Goal: Task Accomplishment & Management: Use online tool/utility

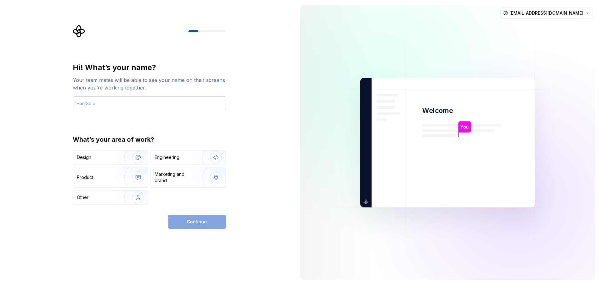
click at [214, 102] on input "text" at bounding box center [149, 103] width 153 height 14
type input "Loki"
click at [171, 155] on div "Engineering" at bounding box center [167, 157] width 25 height 6
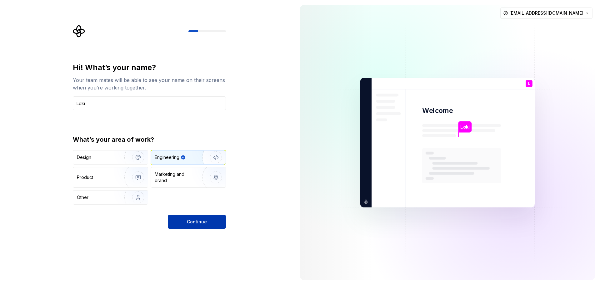
click at [210, 221] on button "Continue" at bounding box center [197, 222] width 58 height 14
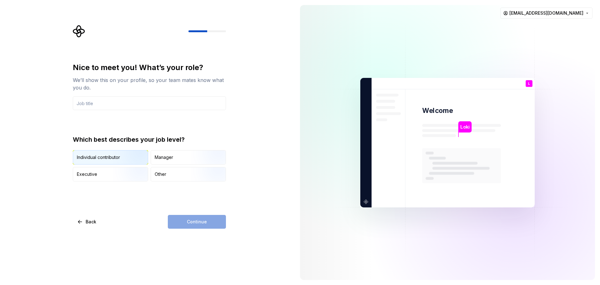
click at [124, 163] on img "button" at bounding box center [133, 165] width 40 height 42
click at [188, 223] on div "Continue" at bounding box center [197, 222] width 58 height 14
click at [183, 164] on div "Manager" at bounding box center [188, 157] width 75 height 14
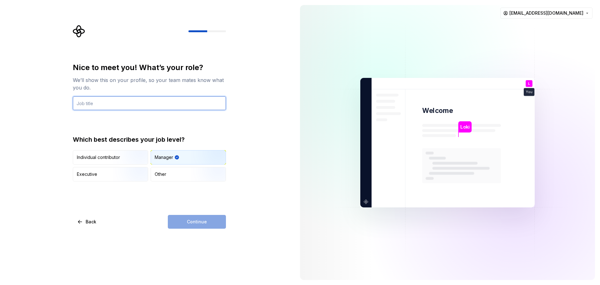
click at [159, 108] on input "text" at bounding box center [149, 103] width 153 height 14
type input "CEO"
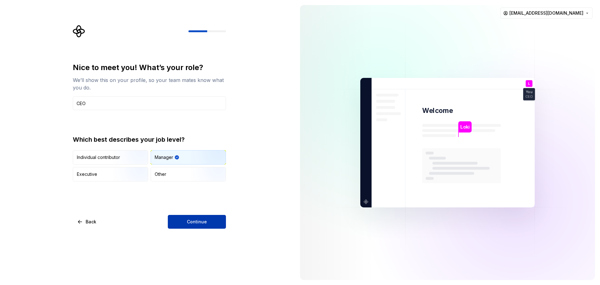
click at [205, 219] on span "Continue" at bounding box center [197, 222] width 20 height 6
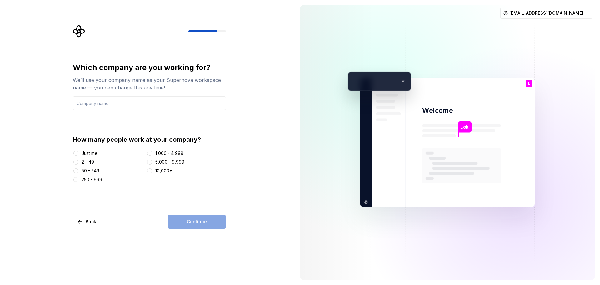
click at [96, 153] on div "Just me" at bounding box center [90, 153] width 16 height 6
click at [78, 153] on button "Just me" at bounding box center [75, 153] width 5 height 5
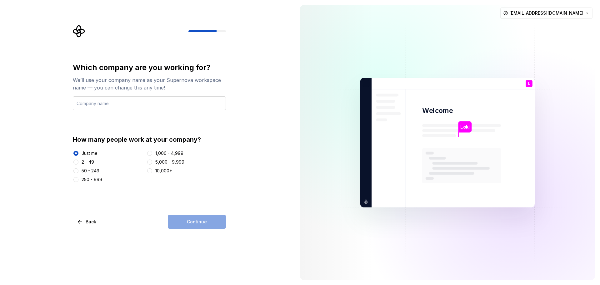
click at [121, 106] on input "text" at bounding box center [149, 103] width 153 height 14
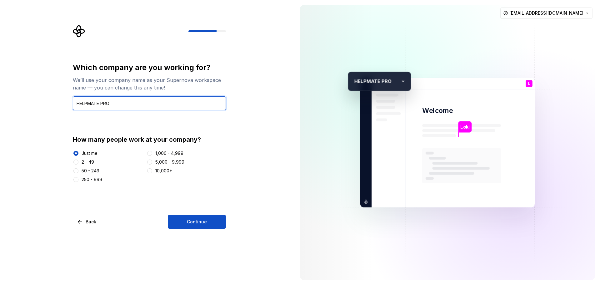
type input "HELPMATE PRO"
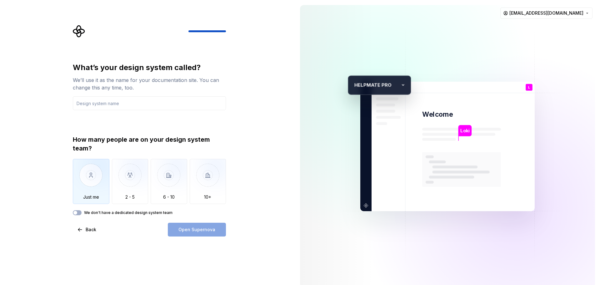
click at [99, 183] on img "button" at bounding box center [91, 180] width 37 height 42
click at [148, 106] on input "text" at bounding box center [149, 103] width 153 height 14
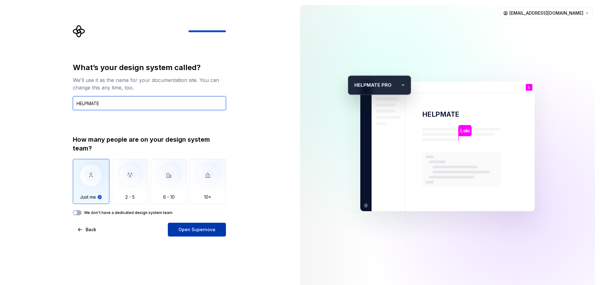
type input "HELPMATE"
click at [200, 227] on span "Open Supernova" at bounding box center [197, 229] width 37 height 6
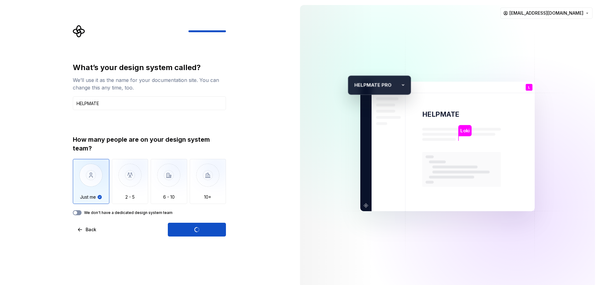
click at [80, 214] on button "We don't have a dedicated design system team" at bounding box center [77, 212] width 9 height 5
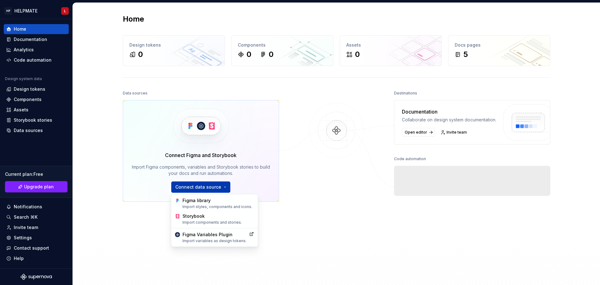
click at [204, 190] on html "HP HELPMATE L Home Documentation Analytics Code automation Design system data D…" at bounding box center [300, 142] width 600 height 285
click at [206, 200] on div "Figma library Import styles, components and icons." at bounding box center [219, 203] width 72 height 12
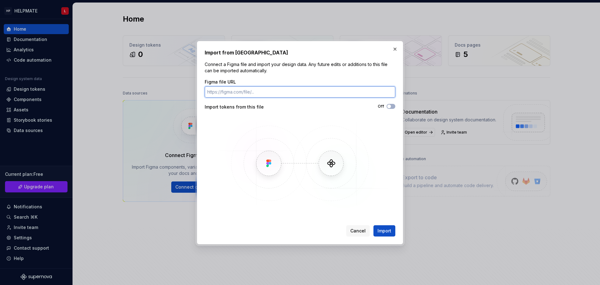
click at [294, 97] on input "Figma file URL" at bounding box center [300, 91] width 191 height 11
click at [291, 93] on input "Figma file URL" at bounding box center [300, 91] width 191 height 11
paste input "[URL][DOMAIN_NAME]"
type input "[URL][DOMAIN_NAME]"
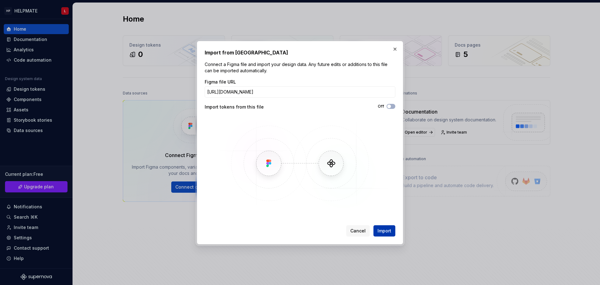
click at [389, 232] on span "Import" at bounding box center [385, 231] width 14 height 6
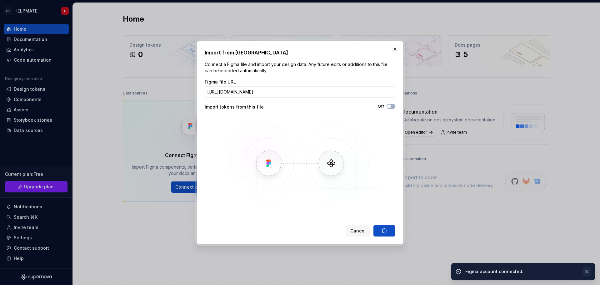
drag, startPoint x: 311, startPoint y: 160, endPoint x: 589, endPoint y: 271, distance: 299.2
click at [589, 271] on button "button" at bounding box center [587, 271] width 8 height 9
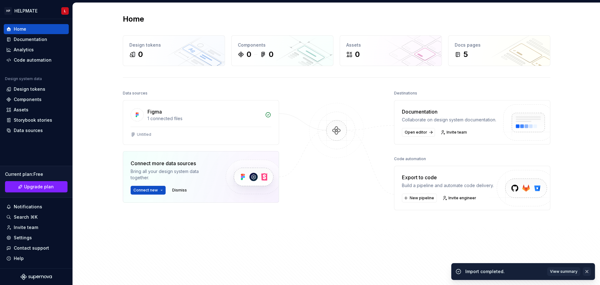
click at [587, 270] on button "button" at bounding box center [587, 271] width 8 height 9
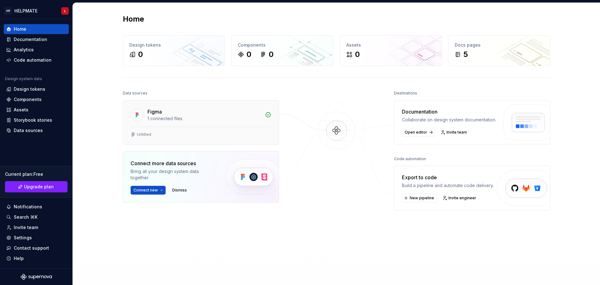
click at [148, 134] on div "Untitled" at bounding box center [144, 134] width 14 height 5
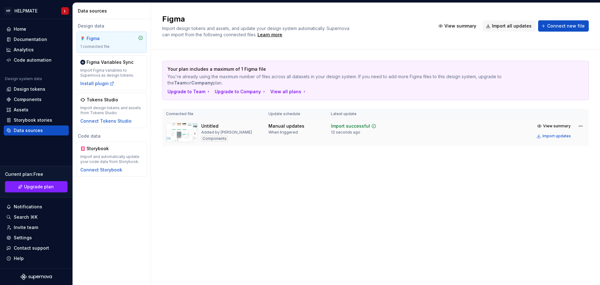
click at [237, 138] on div "Untitled Added by [PERSON_NAME] Components" at bounding box center [213, 132] width 95 height 19
click at [582, 126] on html "HP HELPMATE L Home Documentation Analytics Code automation Design system data D…" at bounding box center [300, 142] width 600 height 285
click at [559, 128] on html "HP HELPMATE L Home Documentation Analytics Code automation Design system data D…" at bounding box center [300, 142] width 600 height 285
click at [557, 127] on span "View summary" at bounding box center [558, 126] width 28 height 5
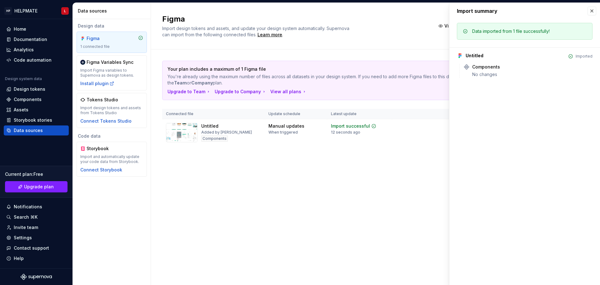
click at [417, 175] on div "Figma Import design tokens and assets, and update your design system automatica…" at bounding box center [375, 144] width 449 height 282
click at [594, 9] on button "button" at bounding box center [592, 11] width 9 height 9
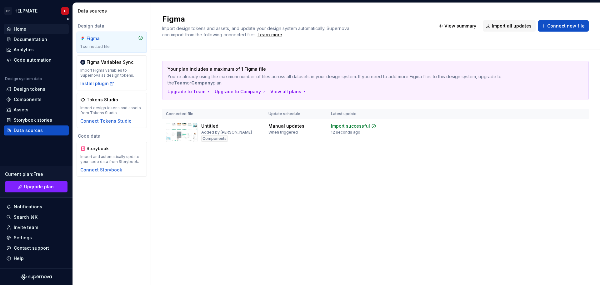
click at [24, 28] on div "Home" at bounding box center [20, 29] width 13 height 6
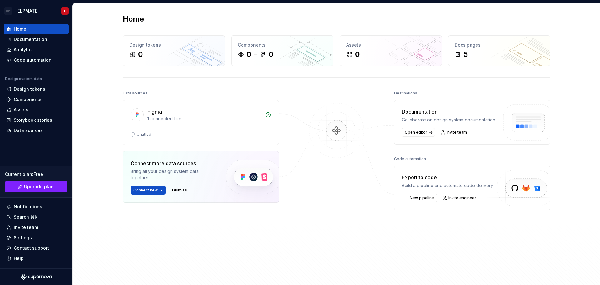
click at [465, 197] on div "Export to code Build a pipeline and automate code delivery. New pipeline Invite…" at bounding box center [448, 188] width 92 height 29
click at [429, 189] on div "Build a pipeline and automate code delivery." at bounding box center [448, 185] width 92 height 6
click at [417, 200] on span "New pipeline" at bounding box center [422, 197] width 24 height 5
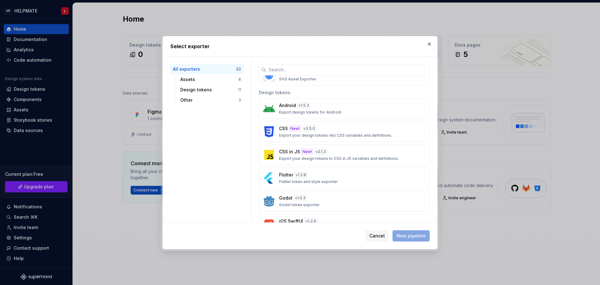
scroll to position [188, 0]
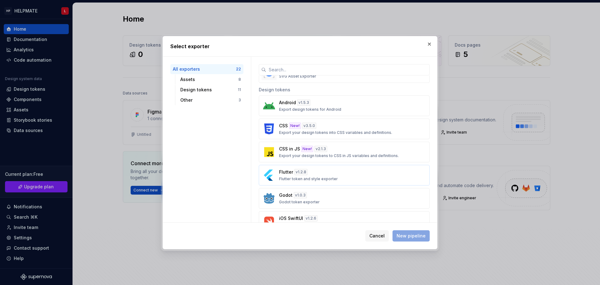
click at [346, 176] on div "Flutter v 1.2.8 Flutter token and style exporter" at bounding box center [342, 175] width 127 height 13
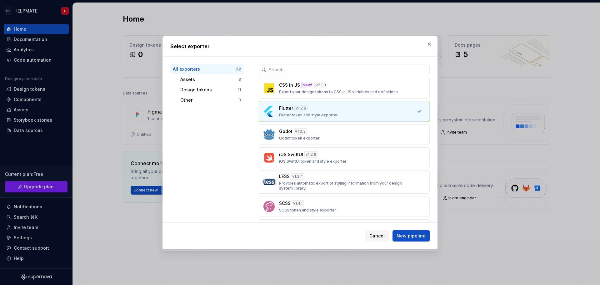
scroll to position [188, 0]
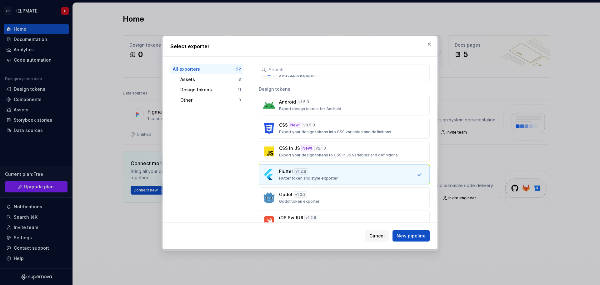
drag, startPoint x: 369, startPoint y: 193, endPoint x: 298, endPoint y: 91, distance: 124.1
click at [298, 91] on div "Design tokens" at bounding box center [344, 88] width 171 height 13
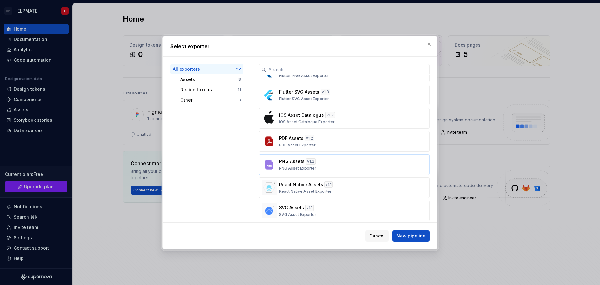
scroll to position [0, 0]
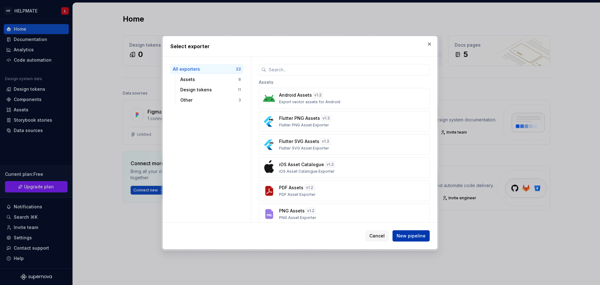
click at [413, 238] on span "New pipeline" at bounding box center [411, 236] width 29 height 6
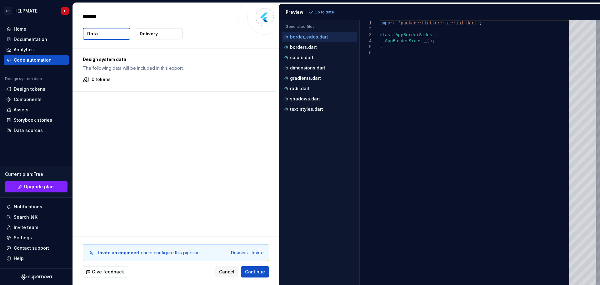
type textarea "*"
click at [164, 34] on button "Delivery" at bounding box center [159, 33] width 47 height 11
click at [116, 33] on button "Data" at bounding box center [107, 34] width 48 height 12
click at [155, 35] on p "Delivery" at bounding box center [149, 34] width 18 height 6
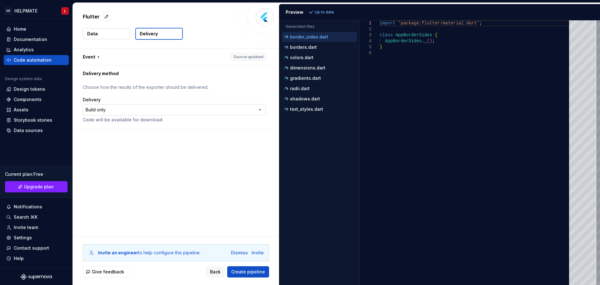
click at [258, 109] on html "**********" at bounding box center [300, 142] width 600 height 285
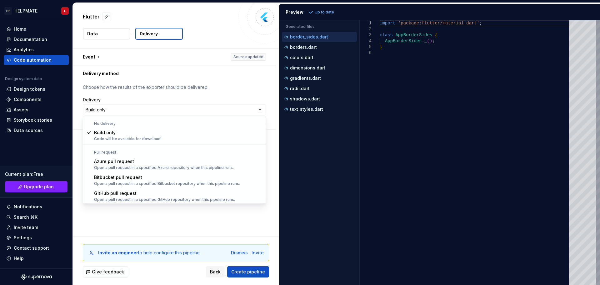
click at [254, 111] on html "**********" at bounding box center [300, 142] width 600 height 285
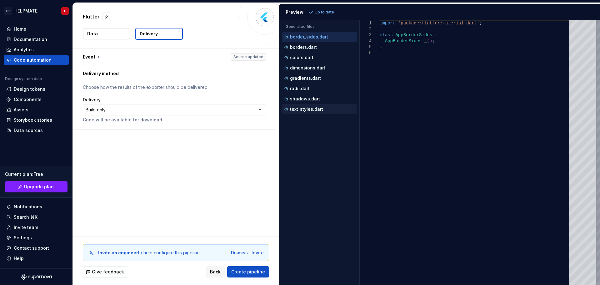
click at [300, 111] on p "text_styles.dart" at bounding box center [306, 109] width 33 height 5
click at [301, 100] on p "shadows.dart" at bounding box center [305, 98] width 30 height 5
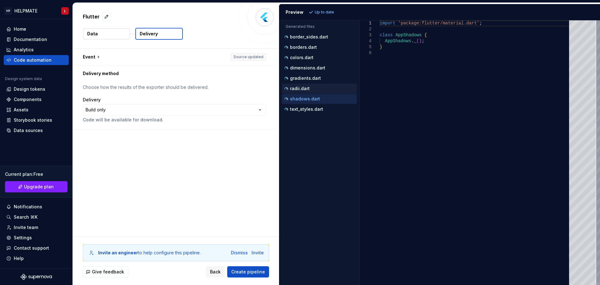
click at [303, 92] on button "radii.dart" at bounding box center [319, 88] width 75 height 7
click at [304, 80] on p "gradients.dart" at bounding box center [305, 78] width 31 height 5
click at [305, 72] on div "dimensions.dart" at bounding box center [319, 68] width 75 height 10
click at [305, 65] on div "dimensions.dart" at bounding box center [320, 68] width 74 height 6
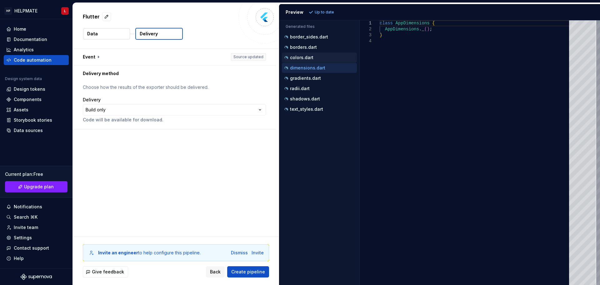
click at [305, 54] on div "colors.dart" at bounding box center [320, 57] width 74 height 6
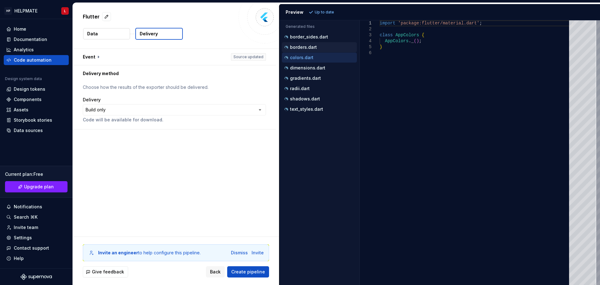
click at [306, 43] on div "borders.dart" at bounding box center [319, 47] width 75 height 10
click at [309, 36] on p "border_sides.dart" at bounding box center [309, 36] width 38 height 5
click at [315, 46] on p "borders.dart" at bounding box center [303, 47] width 27 height 5
type textarea "**********"
click at [256, 198] on div "**********" at bounding box center [176, 143] width 206 height 188
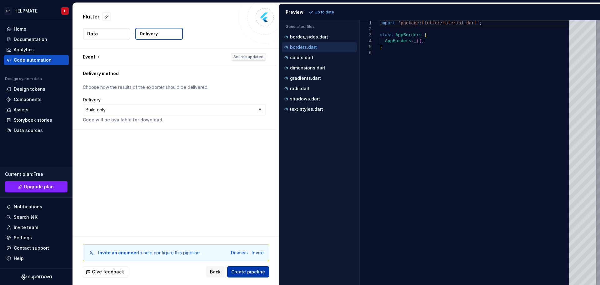
click at [236, 269] on span "Create pipeline" at bounding box center [248, 272] width 34 height 6
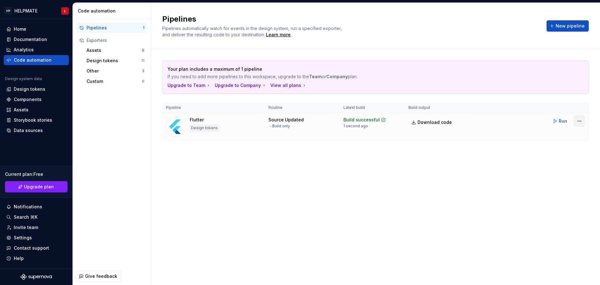
click at [576, 121] on html "HP HELPMATE L Home Documentation Analytics Code automation Design system data D…" at bounding box center [300, 142] width 600 height 285
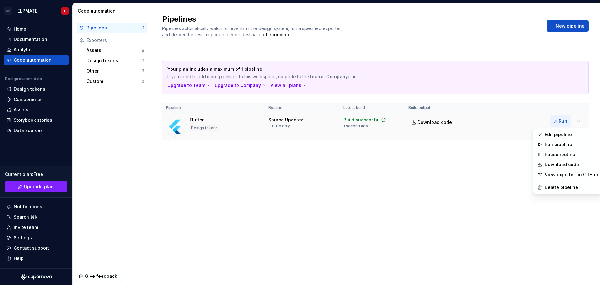
click at [566, 122] on html "HP HELPMATE L Home Documentation Analytics Code automation Design system data D…" at bounding box center [300, 142] width 600 height 285
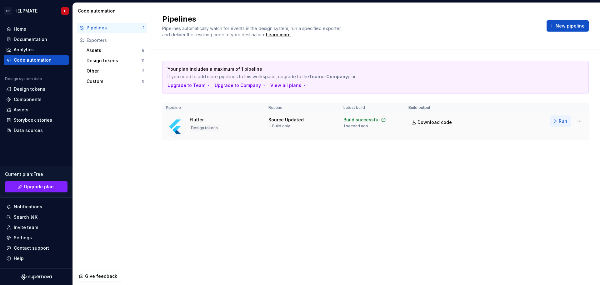
click at [556, 120] on button "Run" at bounding box center [561, 120] width 22 height 11
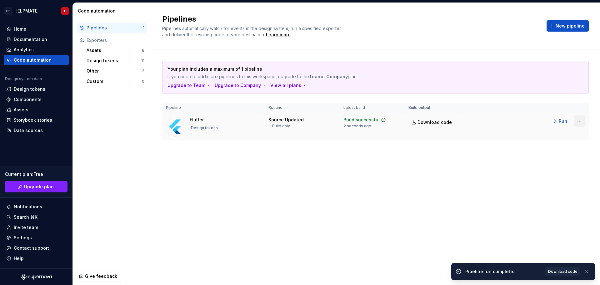
click at [577, 121] on html "HP HELPMATE L Home Documentation Analytics Code automation Design system data D…" at bounding box center [300, 142] width 600 height 285
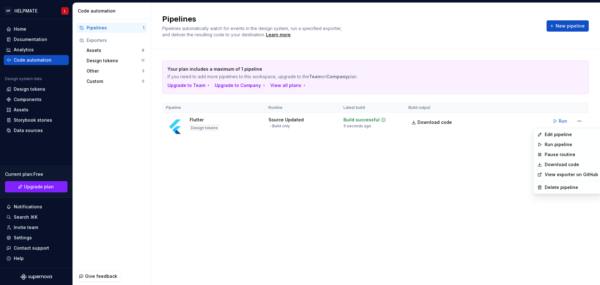
click at [528, 175] on html "HP HELPMATE L Home Documentation Analytics Code automation Design system data D…" at bounding box center [300, 142] width 600 height 285
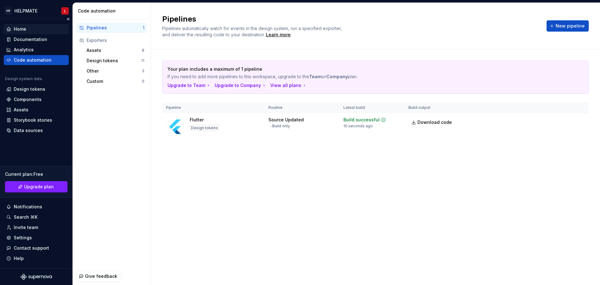
click at [43, 33] on div "Home" at bounding box center [36, 29] width 65 height 10
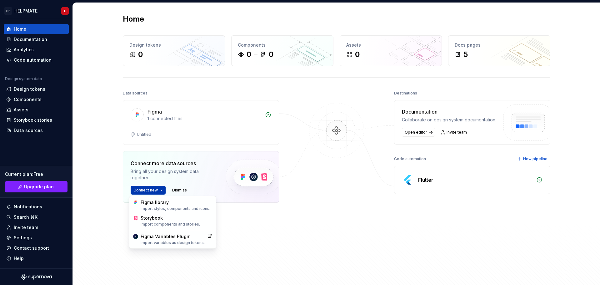
click at [162, 190] on html "HP HELPMATE L Home Documentation Analytics Code automation Design system data D…" at bounding box center [300, 142] width 600 height 285
click at [236, 226] on html "HP HELPMATE L Home Documentation Analytics Code automation Design system data D…" at bounding box center [300, 142] width 600 height 285
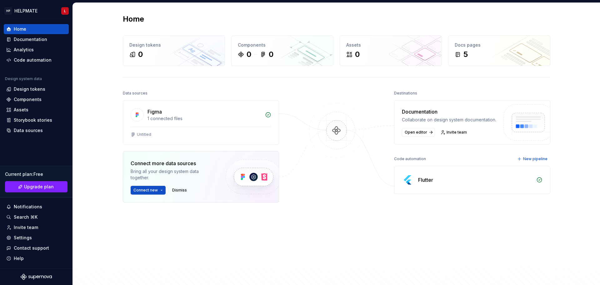
click at [538, 183] on icon at bounding box center [540, 180] width 6 height 6
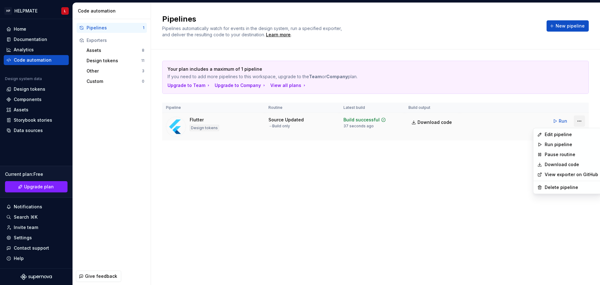
click at [576, 123] on html "HP HELPMATE L Home Documentation Analytics Code automation Design system data D…" at bounding box center [300, 142] width 600 height 285
click at [571, 133] on div "Edit pipeline" at bounding box center [571, 134] width 53 height 6
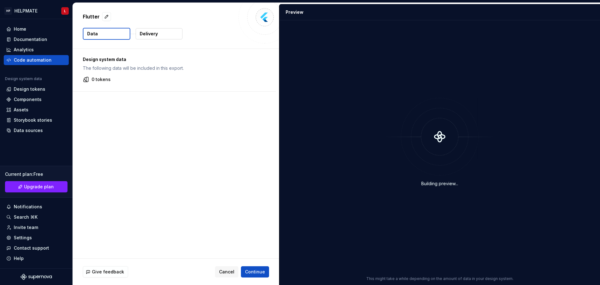
click at [157, 33] on p "Delivery" at bounding box center [149, 34] width 18 height 6
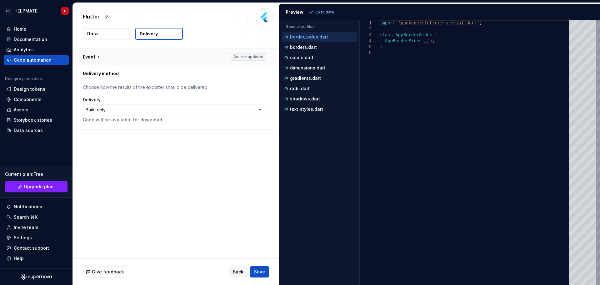
click at [104, 58] on button "button" at bounding box center [174, 57] width 203 height 16
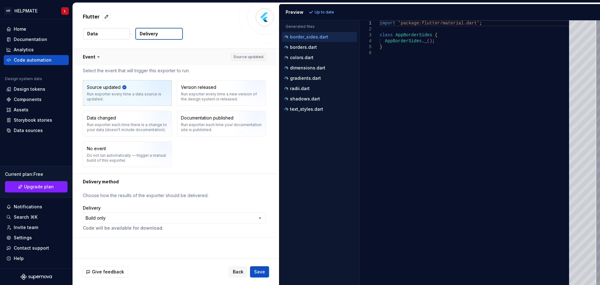
click at [104, 58] on button "button" at bounding box center [174, 57] width 203 height 16
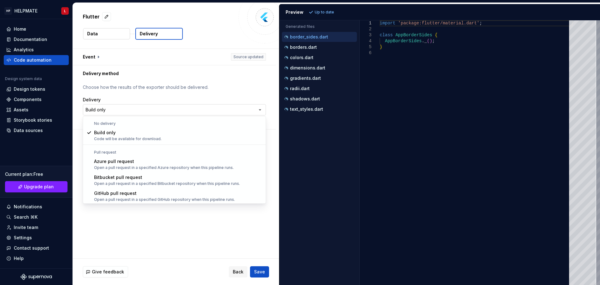
click at [147, 107] on html "**********" at bounding box center [300, 142] width 600 height 285
click at [158, 104] on html "**********" at bounding box center [300, 142] width 600 height 285
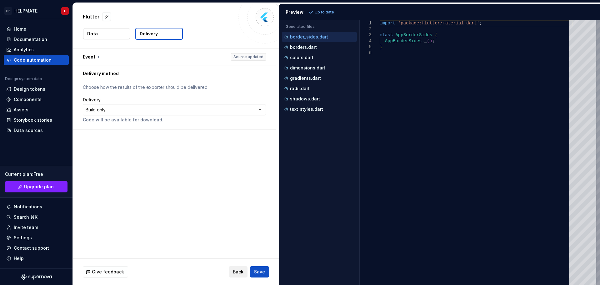
click at [242, 272] on span "Back" at bounding box center [238, 272] width 11 height 6
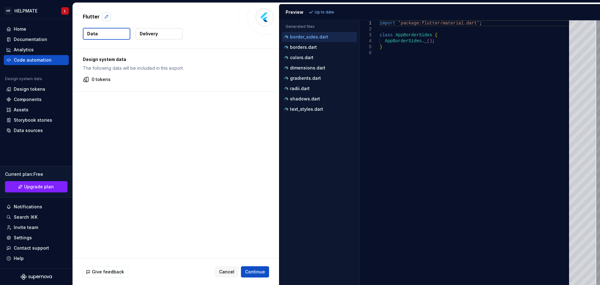
click at [106, 16] on button "button" at bounding box center [106, 16] width 9 height 9
click at [178, 117] on div "Design system data The following data will be included in this export. 0 tokens" at bounding box center [176, 154] width 206 height 210
click at [248, 269] on span "Continue" at bounding box center [255, 272] width 20 height 6
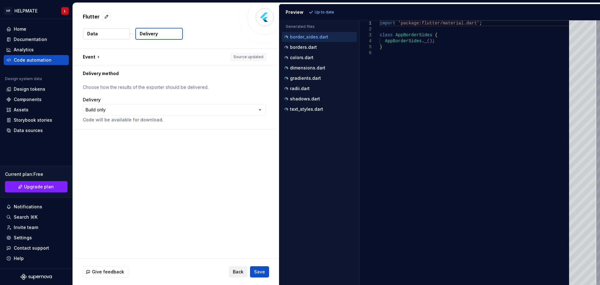
click at [242, 271] on span "Back" at bounding box center [238, 272] width 11 height 6
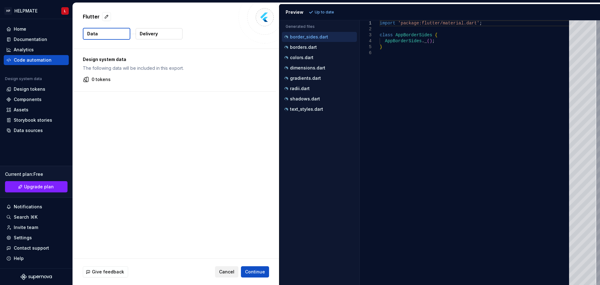
click at [242, 271] on button "Continue" at bounding box center [255, 271] width 28 height 11
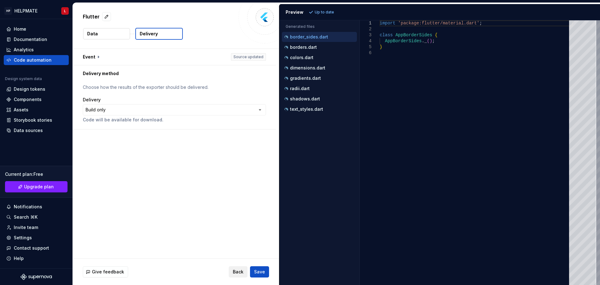
click at [232, 271] on button "Back" at bounding box center [238, 271] width 19 height 11
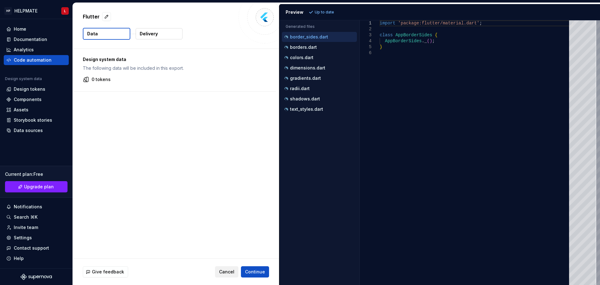
click at [236, 271] on button "Cancel" at bounding box center [226, 271] width 23 height 11
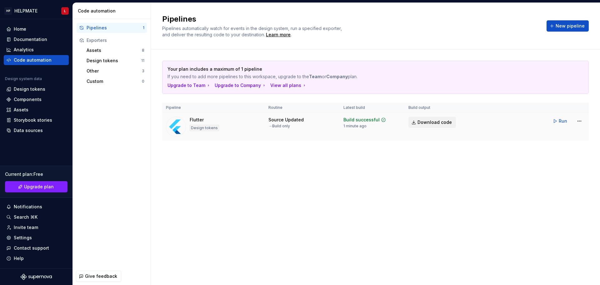
click at [423, 123] on span "Download code" at bounding box center [435, 122] width 34 height 6
click at [96, 48] on div "Assets" at bounding box center [114, 50] width 55 height 6
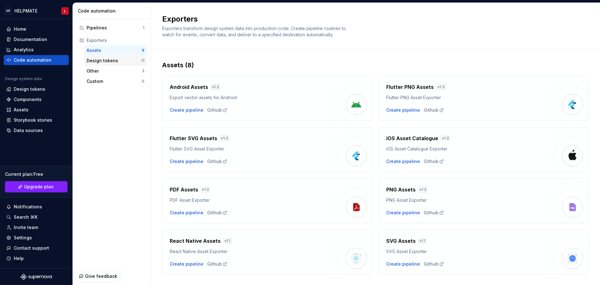
click at [101, 63] on div "Design tokens" at bounding box center [114, 61] width 55 height 6
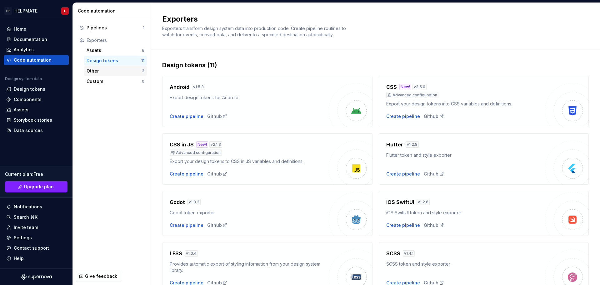
click at [104, 70] on div "Other" at bounding box center [114, 71] width 55 height 6
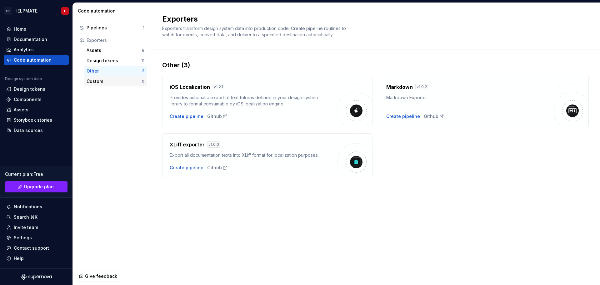
click at [109, 79] on div "Custom" at bounding box center [114, 81] width 55 height 6
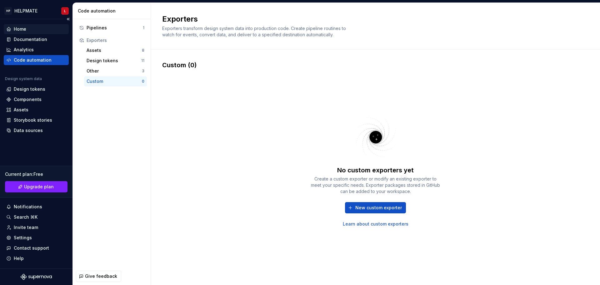
click at [38, 30] on div "Home" at bounding box center [36, 29] width 60 height 6
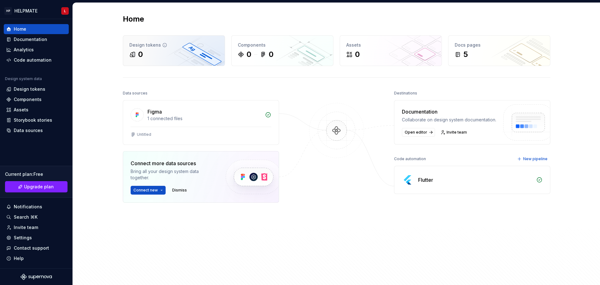
click at [170, 52] on div "0" at bounding box center [173, 54] width 89 height 10
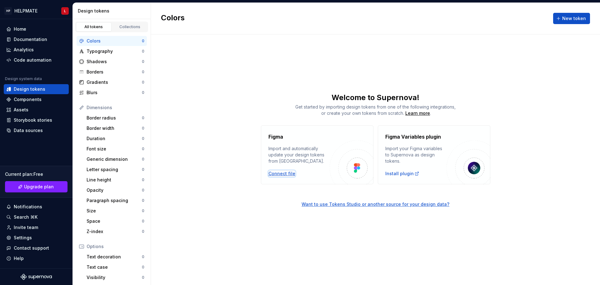
click at [282, 173] on div "Connect file" at bounding box center [282, 173] width 27 height 6
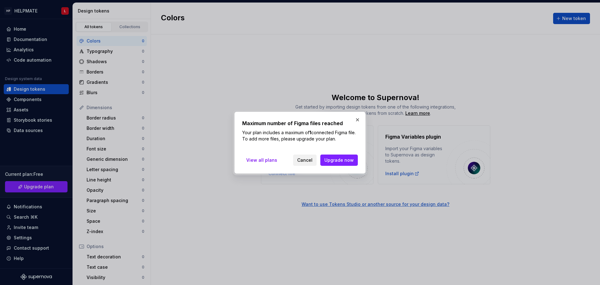
click at [307, 158] on span "Cancel" at bounding box center [304, 160] width 15 height 6
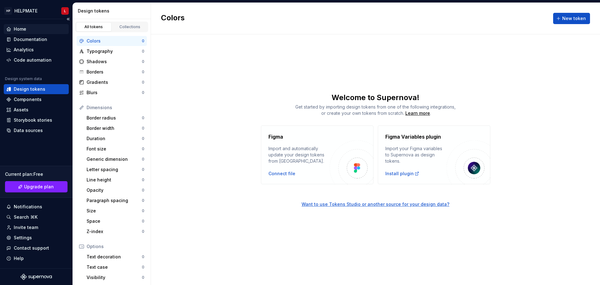
click at [32, 28] on div "Home" at bounding box center [36, 29] width 60 height 6
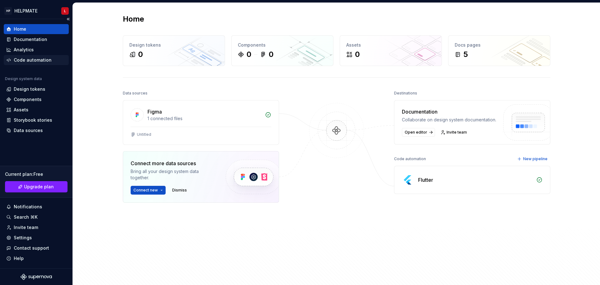
click at [40, 58] on div "Code automation" at bounding box center [33, 60] width 38 height 6
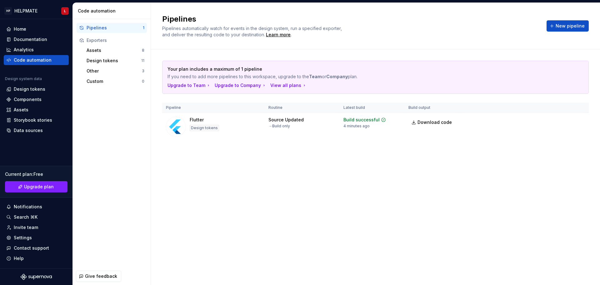
click at [115, 29] on div "Pipelines" at bounding box center [115, 28] width 56 height 6
click at [104, 58] on div "Design tokens" at bounding box center [114, 61] width 55 height 6
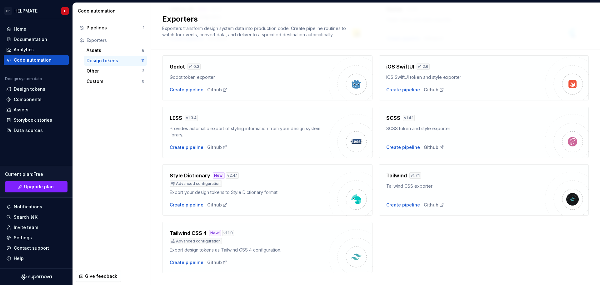
scroll to position [147, 0]
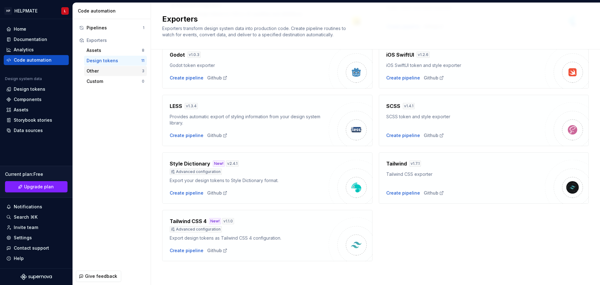
click at [114, 71] on div "Other" at bounding box center [114, 71] width 55 height 6
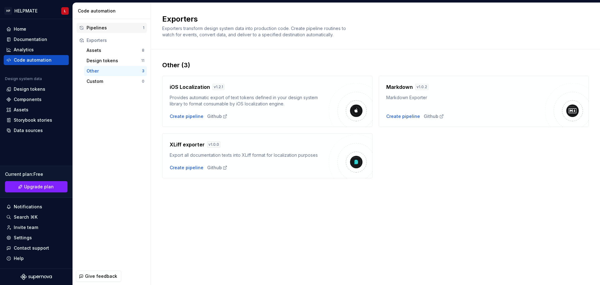
click at [114, 30] on div "Pipelines" at bounding box center [115, 28] width 56 height 6
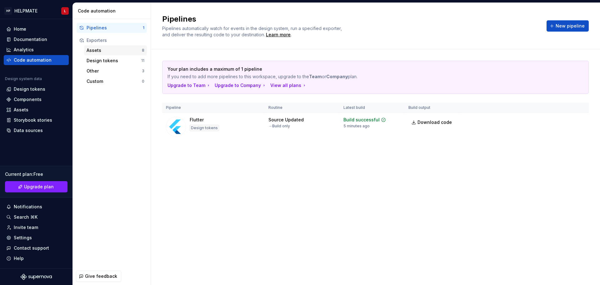
click at [112, 51] on div "Assets" at bounding box center [114, 50] width 55 height 6
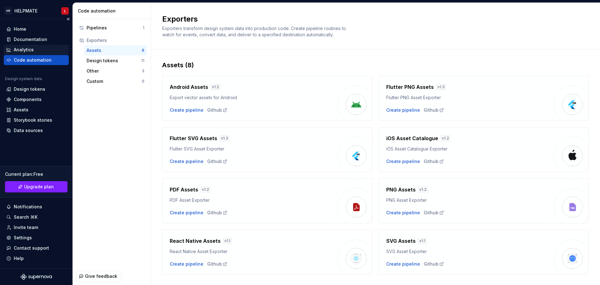
click at [29, 47] on div "Analytics" at bounding box center [24, 50] width 20 height 6
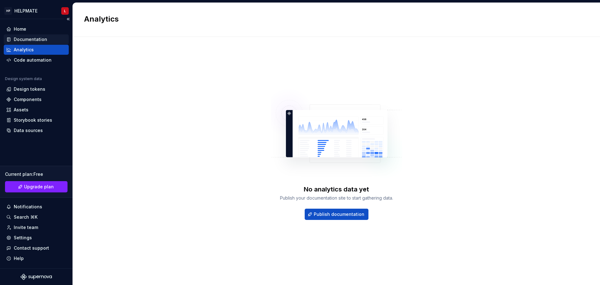
click at [38, 40] on div "Documentation" at bounding box center [30, 39] width 33 height 6
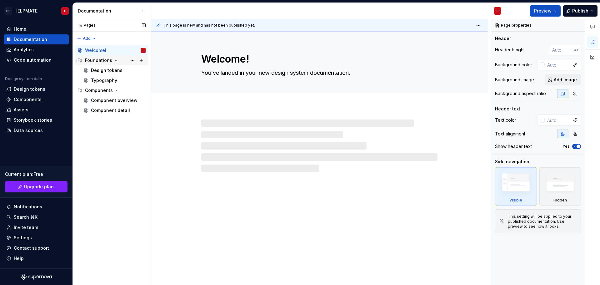
click at [114, 59] on icon "Page tree" at bounding box center [116, 60] width 5 height 5
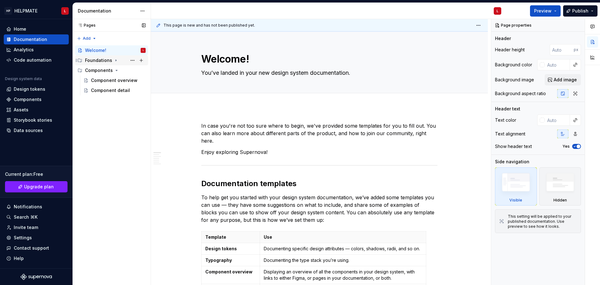
click at [114, 59] on icon "Page tree" at bounding box center [116, 60] width 5 height 5
type textarea "*"
click at [23, 33] on div "Home" at bounding box center [36, 29] width 65 height 10
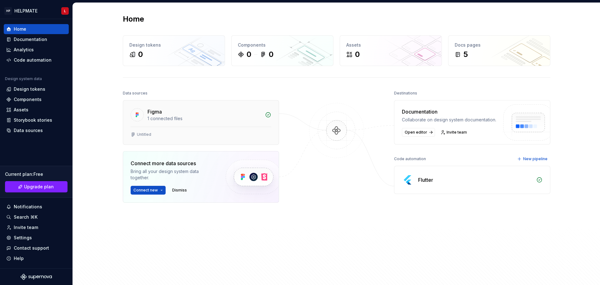
click at [184, 119] on div "1 connected files" at bounding box center [205, 118] width 114 height 6
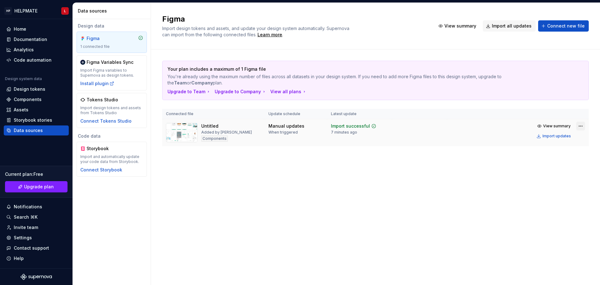
click at [581, 126] on html "HP HELPMATE L Home Documentation Analytics Code automation Design system data D…" at bounding box center [300, 142] width 600 height 285
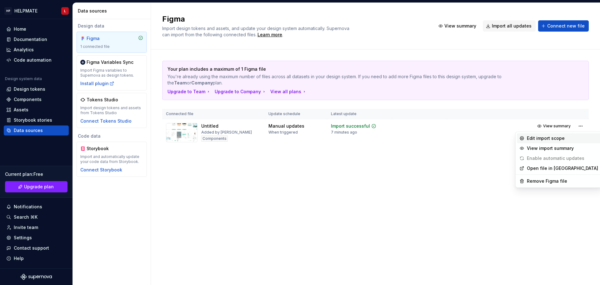
click at [544, 139] on div "Edit import scope" at bounding box center [562, 138] width 71 height 6
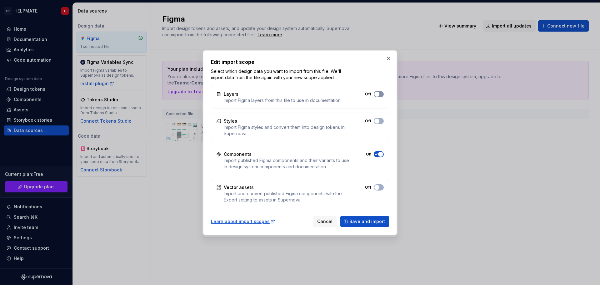
click at [375, 93] on span "button" at bounding box center [377, 94] width 5 height 5
click at [380, 119] on button "Off" at bounding box center [379, 121] width 10 height 6
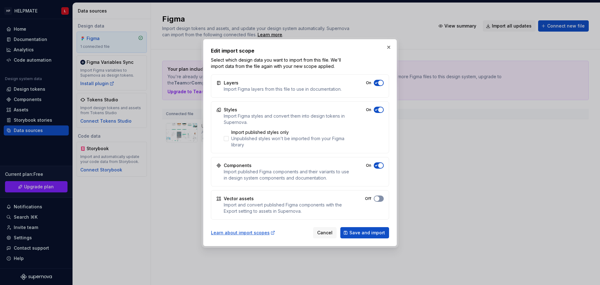
click at [379, 85] on span "button" at bounding box center [380, 82] width 5 height 5
click at [357, 230] on span "Save and import" at bounding box center [368, 233] width 36 height 6
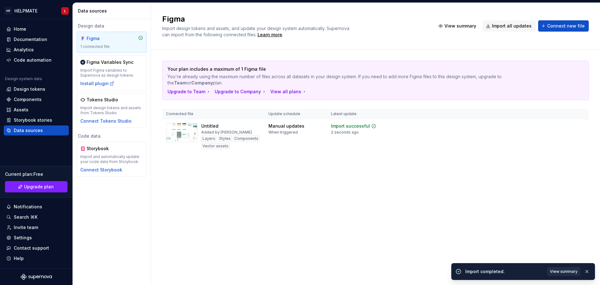
click at [575, 270] on span "View summary" at bounding box center [564, 271] width 28 height 5
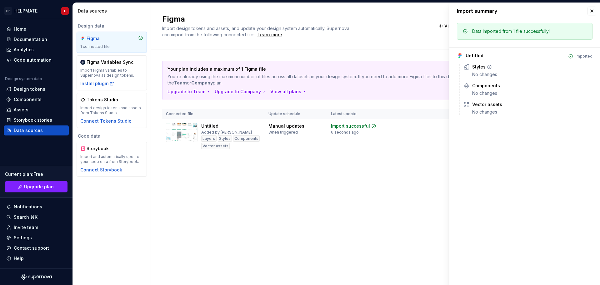
click at [489, 67] on icon at bounding box center [489, 66] width 5 height 5
click at [595, 9] on button "button" at bounding box center [592, 11] width 9 height 9
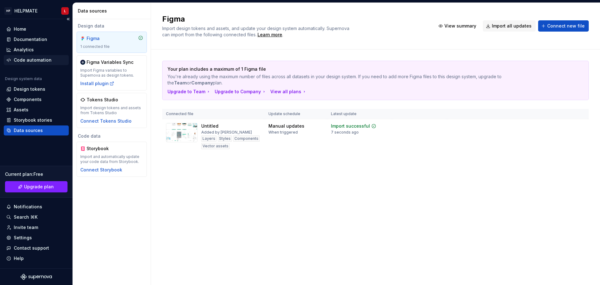
click at [45, 59] on div "Code automation" at bounding box center [33, 60] width 38 height 6
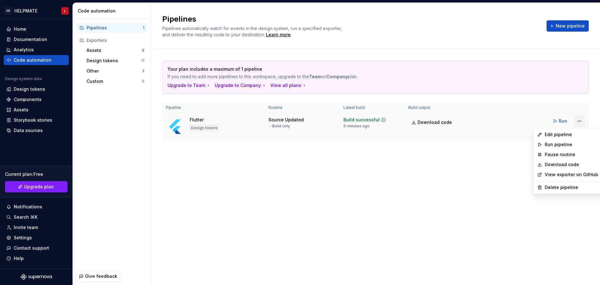
click at [577, 120] on html "HP HELPMATE L Home Documentation Analytics Code automation Design system data D…" at bounding box center [300, 142] width 600 height 285
click at [573, 175] on link "View exporter on GitHub" at bounding box center [571, 174] width 53 height 6
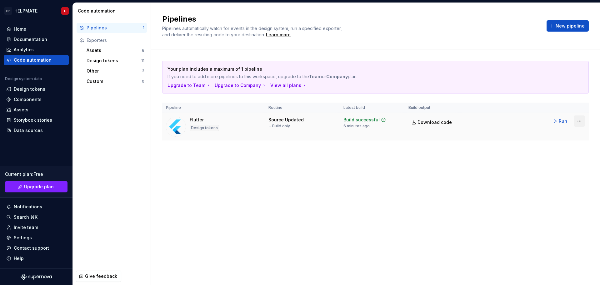
click at [577, 119] on html "HP HELPMATE L Home Documentation Analytics Code automation Design system data D…" at bounding box center [300, 142] width 600 height 285
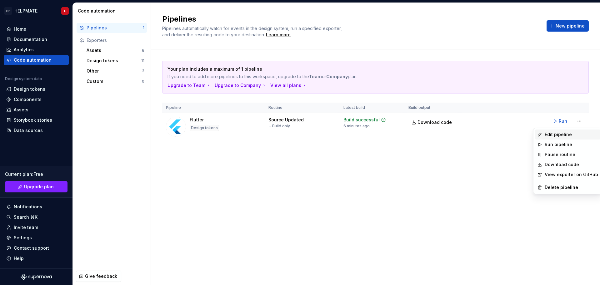
click at [560, 132] on div "Edit pipeline" at bounding box center [571, 134] width 53 height 6
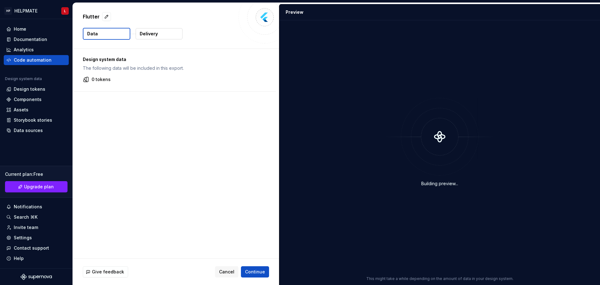
click at [150, 35] on p "Delivery" at bounding box center [149, 34] width 18 height 6
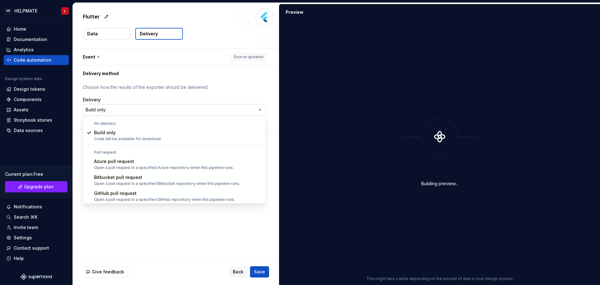
click at [174, 110] on html "**********" at bounding box center [300, 142] width 600 height 285
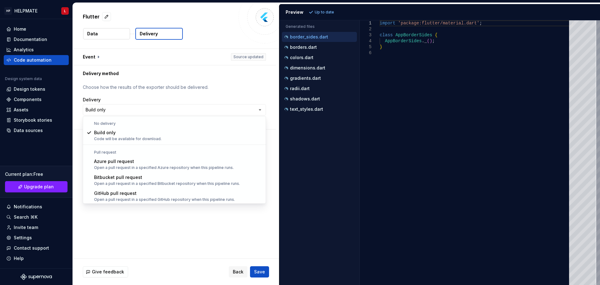
click at [240, 113] on html "**********" at bounding box center [300, 142] width 600 height 285
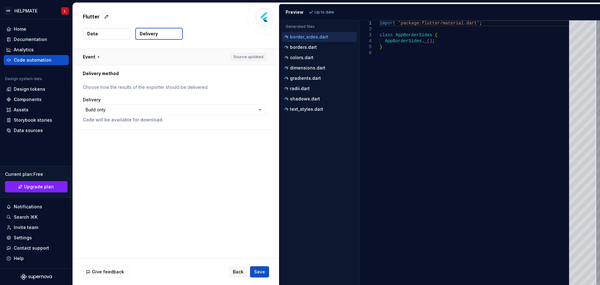
click at [242, 57] on button "button" at bounding box center [174, 57] width 203 height 16
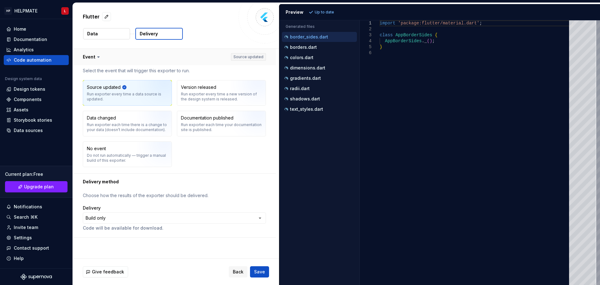
click at [249, 58] on button "button" at bounding box center [174, 57] width 203 height 16
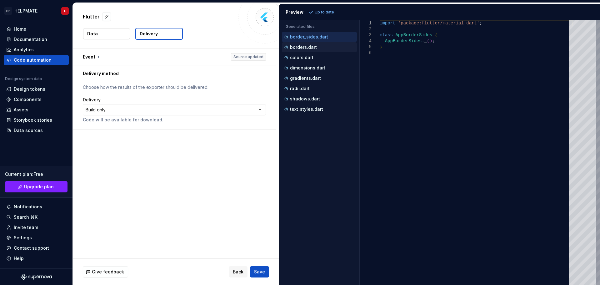
click at [320, 51] on div "borders.dart" at bounding box center [319, 47] width 75 height 10
click at [313, 48] on p "borders.dart" at bounding box center [303, 47] width 27 height 5
click at [315, 60] on div "colors.dart" at bounding box center [320, 57] width 74 height 6
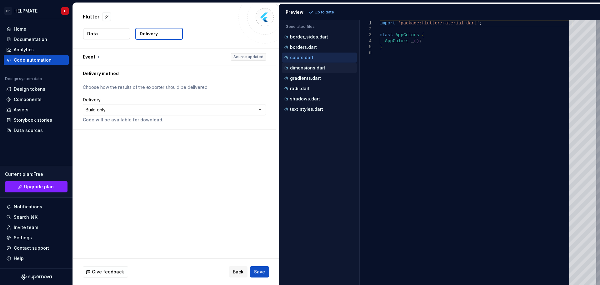
click at [313, 72] on div "dimensions.dart" at bounding box center [319, 68] width 75 height 10
click at [311, 68] on p "dimensions.dart" at bounding box center [307, 67] width 35 height 5
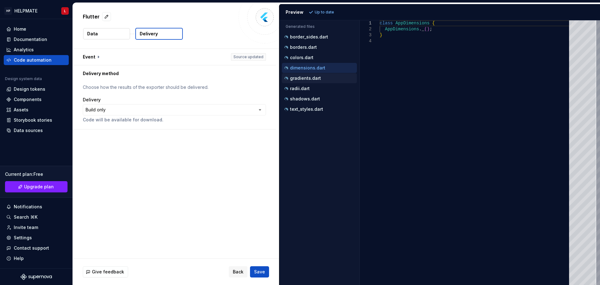
click at [311, 78] on p "gradients.dart" at bounding box center [305, 78] width 31 height 5
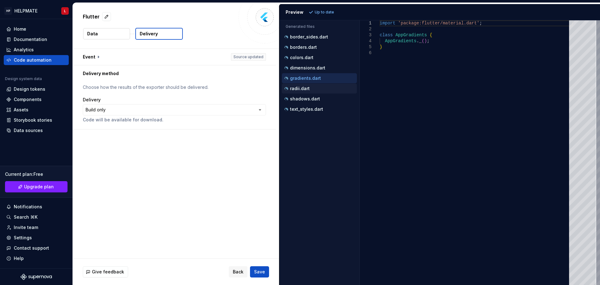
click at [311, 88] on div "radii.dart" at bounding box center [320, 88] width 74 height 6
click at [309, 98] on p "shadows.dart" at bounding box center [305, 98] width 30 height 5
click at [310, 107] on p "text_styles.dart" at bounding box center [306, 109] width 33 height 5
click at [329, 131] on div "Accessibility guide for tree . Navigate the tree with the arrow keys. Common tr…" at bounding box center [320, 157] width 80 height 255
click at [310, 90] on div "radii.dart" at bounding box center [320, 88] width 74 height 6
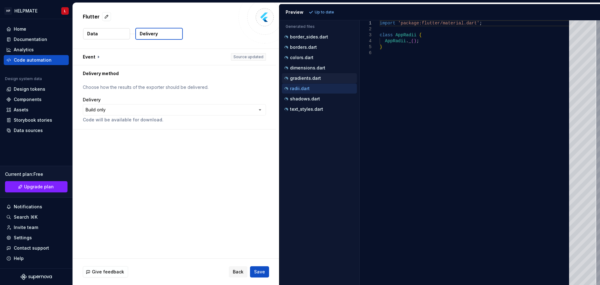
click at [306, 74] on div "gradients.dart" at bounding box center [319, 78] width 75 height 10
click at [303, 51] on div "borders.dart" at bounding box center [319, 47] width 75 height 10
click at [303, 39] on div "border_sides.dart" at bounding box center [320, 37] width 74 height 6
type textarea "**********"
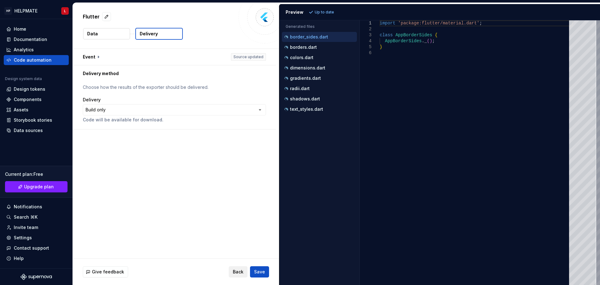
click at [245, 271] on button "Back" at bounding box center [238, 271] width 19 height 11
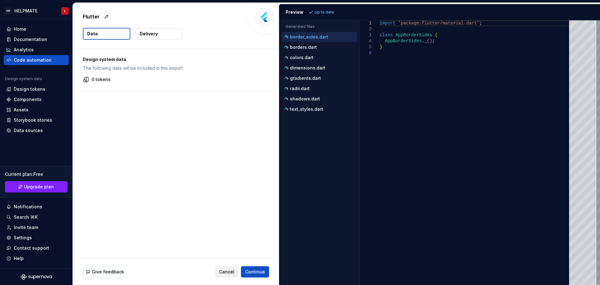
click at [236, 273] on button "Cancel" at bounding box center [226, 271] width 23 height 11
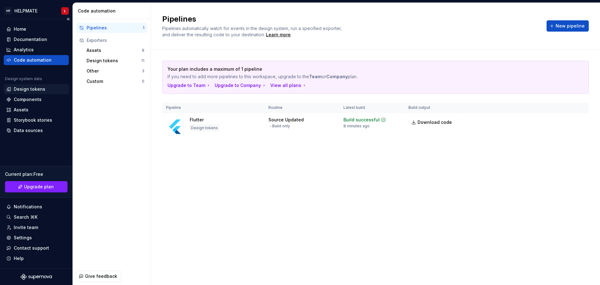
click at [32, 86] on div "Design tokens" at bounding box center [30, 89] width 32 height 6
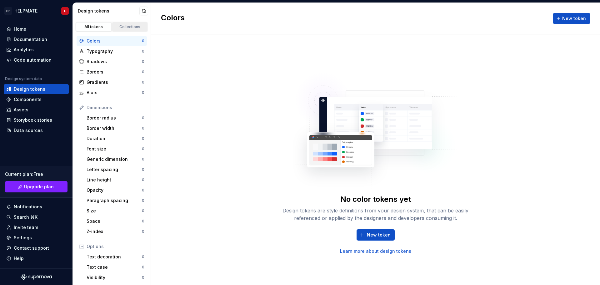
click at [130, 28] on div "Collections" at bounding box center [129, 26] width 31 height 5
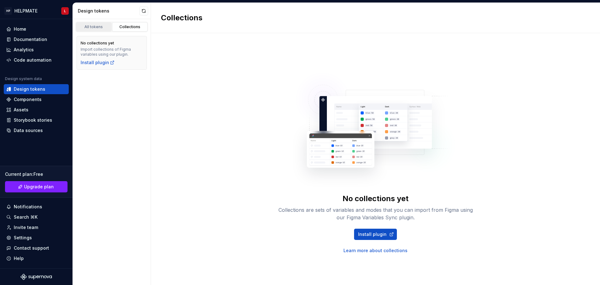
click at [106, 30] on link "All tokens" at bounding box center [94, 26] width 36 height 9
click at [106, 28] on div "All tokens" at bounding box center [93, 26] width 31 height 5
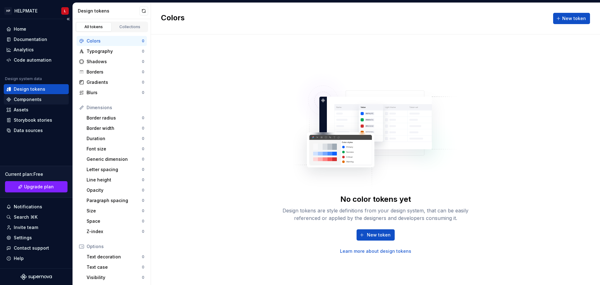
click at [19, 99] on div "Components" at bounding box center [28, 99] width 28 height 6
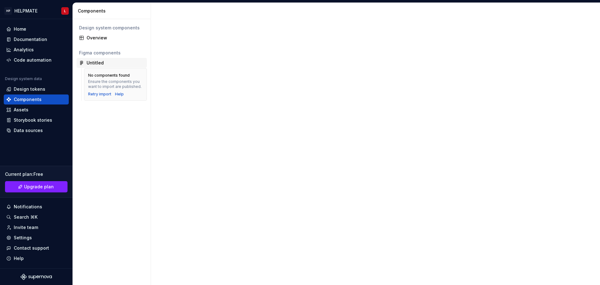
click at [89, 59] on div "Untitled" at bounding box center [112, 63] width 70 height 10
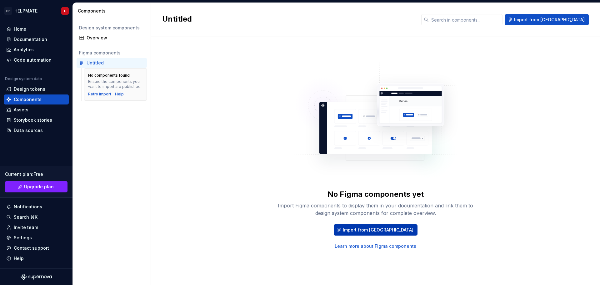
click at [357, 225] on button "Import from [GEOGRAPHIC_DATA]" at bounding box center [376, 229] width 84 height 11
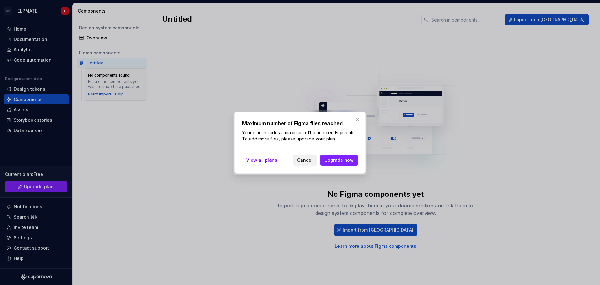
click at [314, 156] on button "Cancel" at bounding box center [304, 159] width 23 height 11
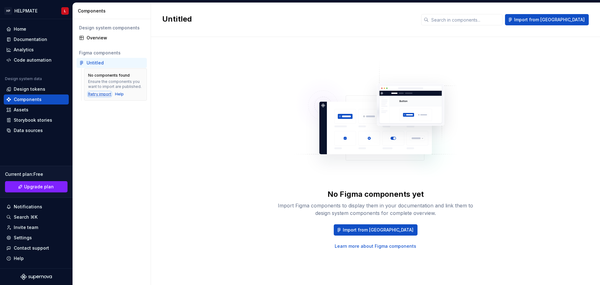
click at [108, 93] on div "Retry import" at bounding box center [99, 94] width 23 height 5
click at [552, 20] on span "Import from [GEOGRAPHIC_DATA]" at bounding box center [549, 20] width 71 height 6
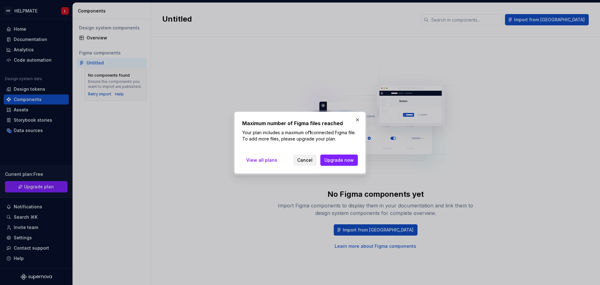
click at [309, 162] on span "Cancel" at bounding box center [304, 160] width 15 height 6
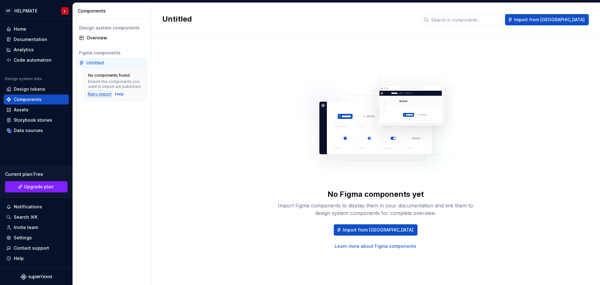
click at [105, 92] on div "Retry import" at bounding box center [99, 94] width 23 height 5
click at [40, 111] on div "Assets" at bounding box center [36, 110] width 60 height 6
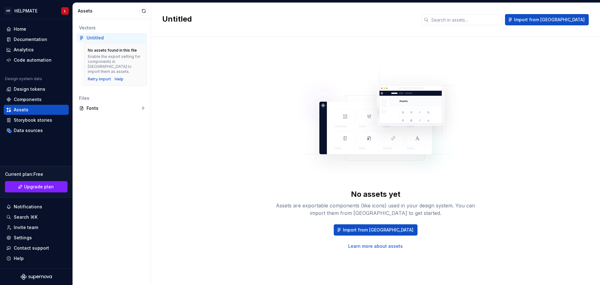
click at [99, 77] on div "No assets found in this file Enable the export setting for components in [GEOGR…" at bounding box center [115, 64] width 63 height 43
click at [38, 120] on div "Storybook stories" at bounding box center [33, 120] width 38 height 6
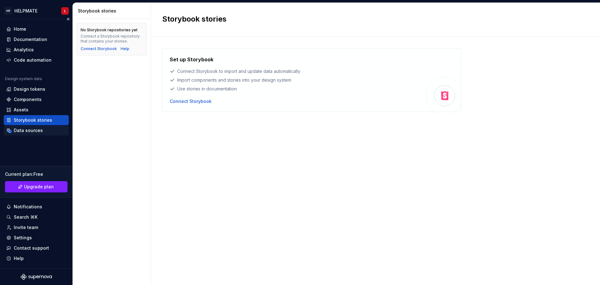
click at [39, 131] on div "Data sources" at bounding box center [28, 130] width 29 height 6
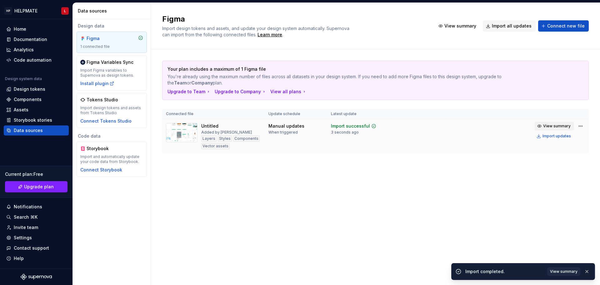
click at [565, 127] on span "View summary" at bounding box center [558, 126] width 28 height 5
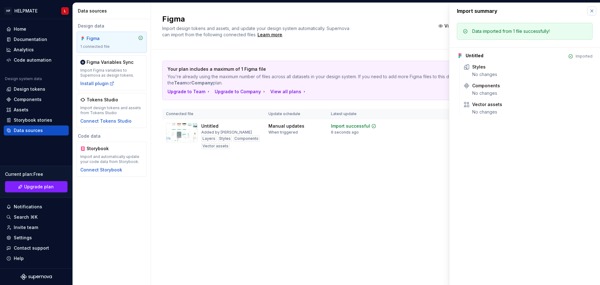
click at [589, 14] on button "button" at bounding box center [592, 11] width 9 height 9
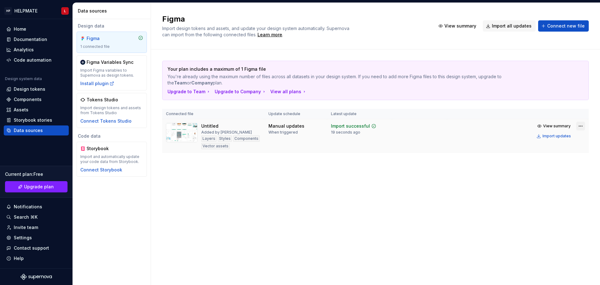
click at [582, 127] on html "HP HELPMATE L Home Documentation Analytics Code automation Design system data D…" at bounding box center [300, 142] width 600 height 285
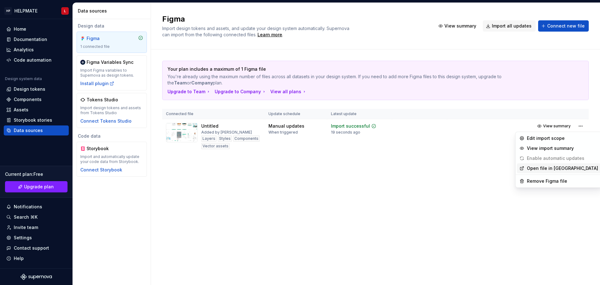
click at [549, 167] on link "Open file in [GEOGRAPHIC_DATA]" at bounding box center [562, 168] width 71 height 6
click at [578, 126] on html "HP HELPMATE L Home Documentation Analytics Code automation Design system data D…" at bounding box center [300, 142] width 600 height 285
click at [565, 181] on div "Remove Figma file" at bounding box center [562, 181] width 71 height 6
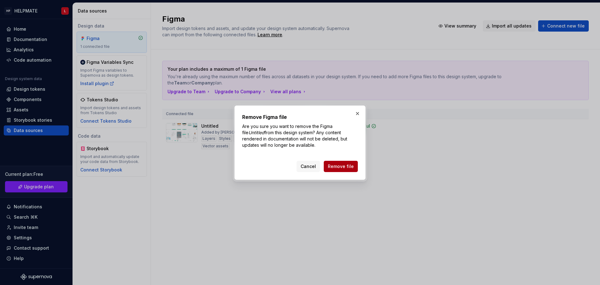
click at [353, 163] on button "Remove file" at bounding box center [341, 166] width 34 height 11
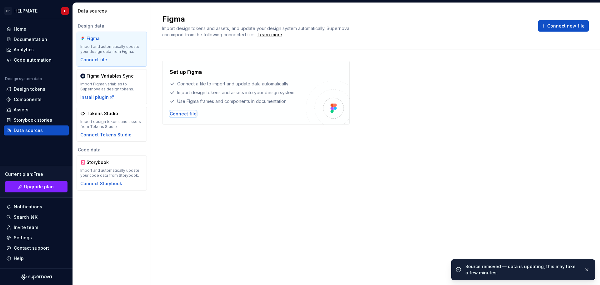
click at [186, 114] on div "Connect file" at bounding box center [183, 114] width 27 height 6
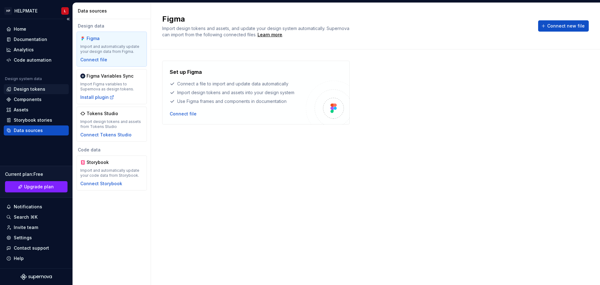
click at [21, 88] on div "Design tokens" at bounding box center [30, 89] width 32 height 6
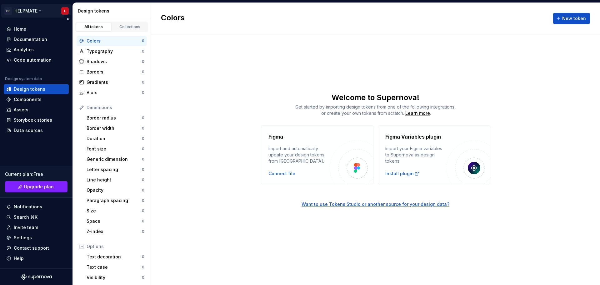
click at [18, 13] on html "HP HELPMATE L Home Documentation Analytics Code automation Design system data D…" at bounding box center [300, 142] width 600 height 285
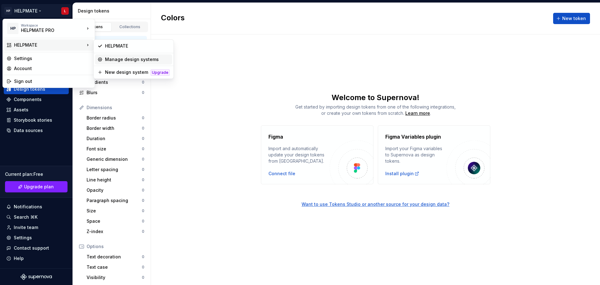
click at [124, 59] on div "Manage design systems" at bounding box center [137, 59] width 65 height 6
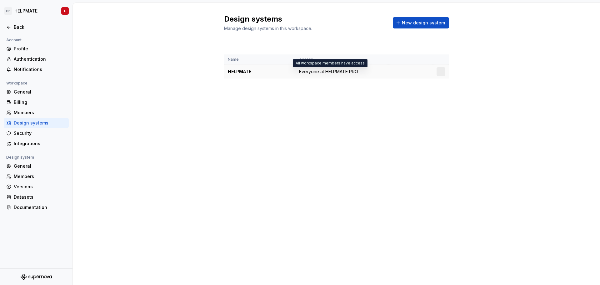
click at [301, 73] on span "Everyone at HELPMATE PRO" at bounding box center [328, 71] width 59 height 6
click at [245, 72] on div "HELPMATE" at bounding box center [260, 71] width 64 height 6
click at [440, 71] on div at bounding box center [441, 71] width 9 height 9
click at [23, 30] on div "Back" at bounding box center [40, 27] width 53 height 6
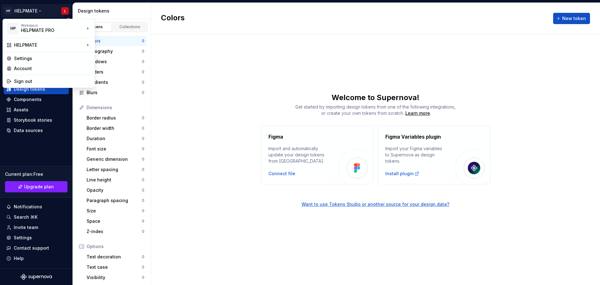
click at [23, 11] on html "HP HELPMATE L Home Documentation Analytics Code automation Design system data D…" at bounding box center [300, 142] width 600 height 285
click at [345, 119] on html "HP HELPMATE L Home Documentation Analytics Code automation Design system data D…" at bounding box center [300, 142] width 600 height 285
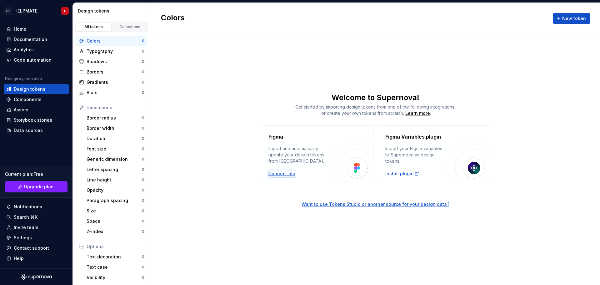
click at [291, 174] on div "Connect file" at bounding box center [282, 173] width 27 height 6
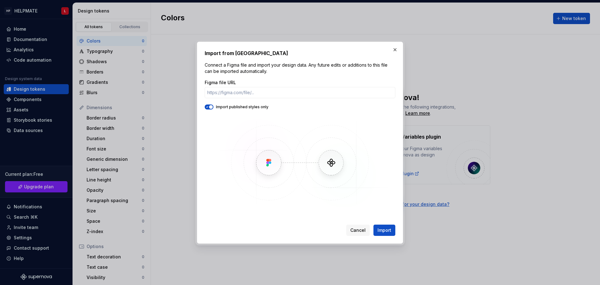
click at [205, 107] on icon "button" at bounding box center [207, 107] width 5 height 4
click at [258, 92] on input "Figma file URL" at bounding box center [300, 92] width 191 height 11
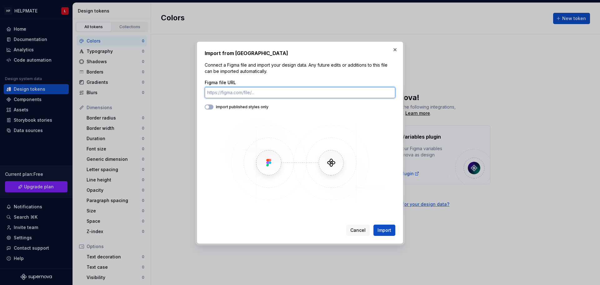
paste input "[URL][DOMAIN_NAME]"
type input "[URL][DOMAIN_NAME]"
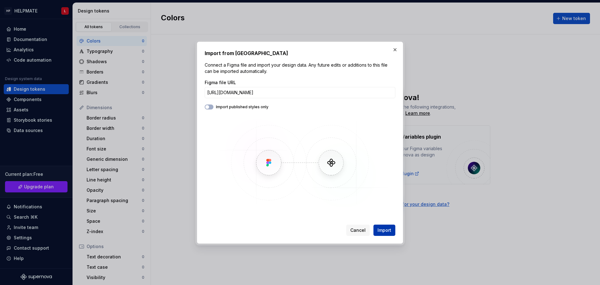
click at [385, 227] on span "Import" at bounding box center [385, 230] width 14 height 6
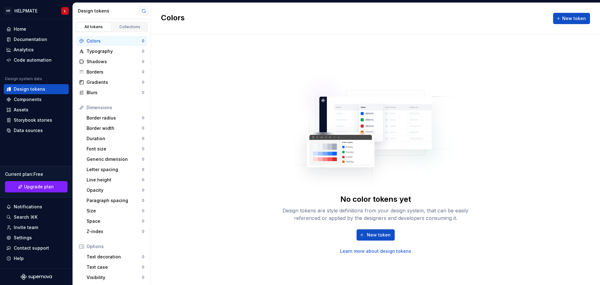
drag, startPoint x: 257, startPoint y: 141, endPoint x: 142, endPoint y: 12, distance: 172.8
click at [142, 12] on button "button" at bounding box center [143, 11] width 9 height 9
click at [50, 132] on div "Data sources" at bounding box center [36, 130] width 60 height 6
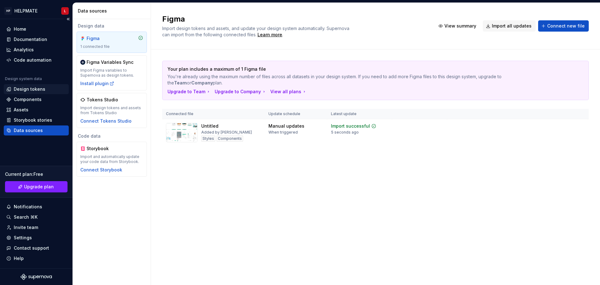
click at [34, 88] on div "Design tokens" at bounding box center [30, 89] width 32 height 6
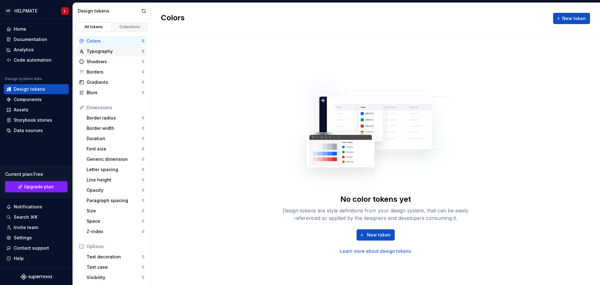
click at [101, 54] on div "Typography" at bounding box center [114, 51] width 55 height 6
click at [103, 39] on div "Colors" at bounding box center [114, 41] width 55 height 6
drag, startPoint x: 295, startPoint y: 60, endPoint x: 141, endPoint y: 12, distance: 160.6
click at [141, 12] on button "button" at bounding box center [143, 11] width 9 height 9
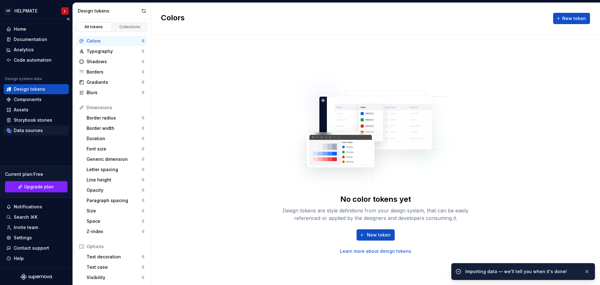
click at [47, 131] on div "Data sources" at bounding box center [36, 130] width 60 height 6
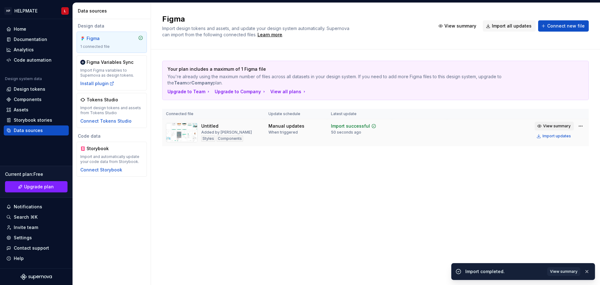
click at [562, 124] on span "View summary" at bounding box center [558, 126] width 28 height 5
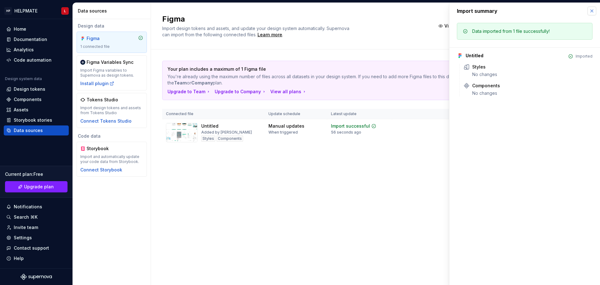
click at [589, 12] on button "button" at bounding box center [592, 11] width 9 height 9
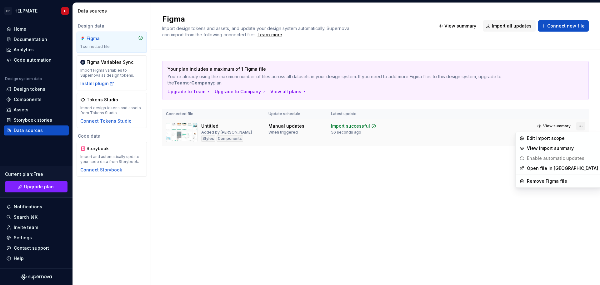
click at [582, 126] on html "HP HELPMATE L Home Documentation Analytics Code automation Design system data D…" at bounding box center [300, 142] width 600 height 285
click at [474, 158] on html "HP HELPMATE L Home Documentation Analytics Code automation Design system data D…" at bounding box center [300, 142] width 600 height 285
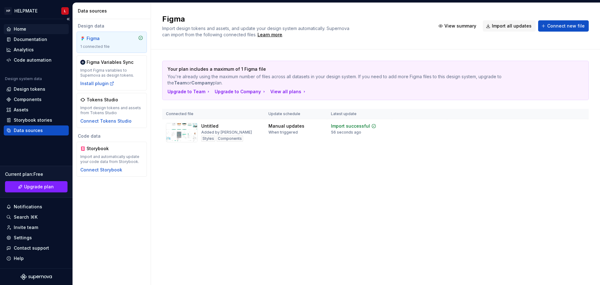
click at [33, 27] on div "Home" at bounding box center [36, 29] width 60 height 6
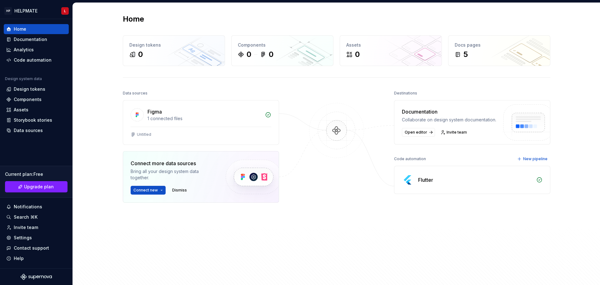
click at [501, 184] on div "Flutter" at bounding box center [475, 180] width 114 height 8
click at [540, 182] on div "Flutter" at bounding box center [473, 180] width 156 height 28
click at [27, 57] on div "Code automation" at bounding box center [33, 60] width 38 height 6
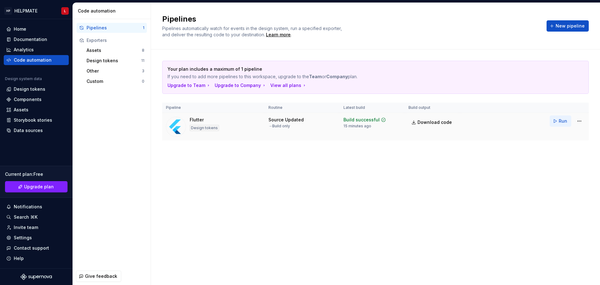
click at [560, 121] on span "Run" at bounding box center [563, 121] width 8 height 6
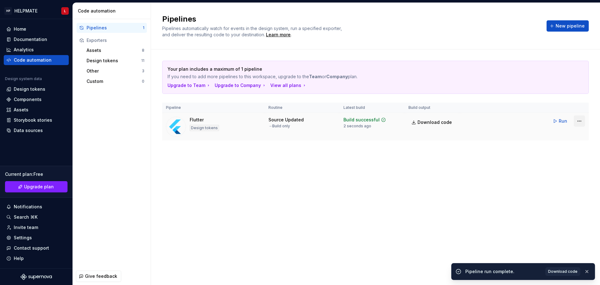
click at [576, 123] on html "HP HELPMATE L Home Documentation Analytics Code automation Design system data D…" at bounding box center [300, 142] width 600 height 285
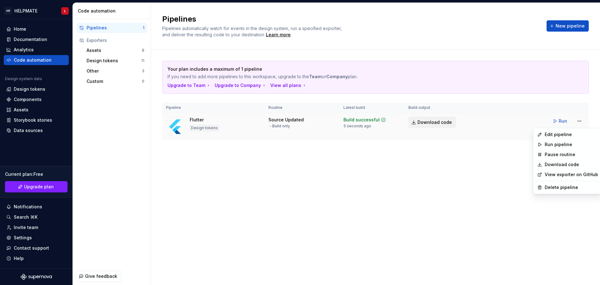
click at [439, 124] on html "HP HELPMATE L Home Documentation Analytics Code automation Design system data D…" at bounding box center [300, 142] width 600 height 285
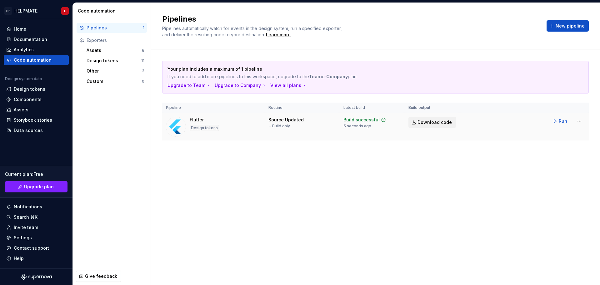
click at [436, 123] on span "Download code" at bounding box center [435, 122] width 34 height 6
click at [43, 92] on div "Design tokens" at bounding box center [30, 89] width 32 height 6
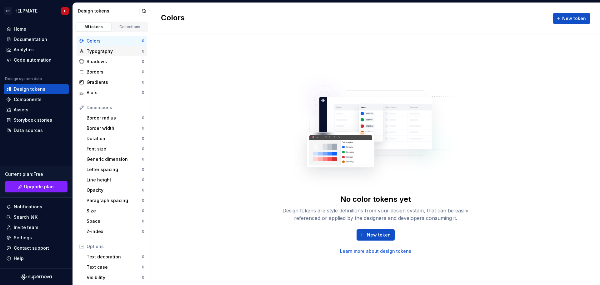
click at [89, 54] on div "Typography" at bounding box center [114, 51] width 55 height 6
click at [91, 60] on div "Shadows" at bounding box center [114, 61] width 55 height 6
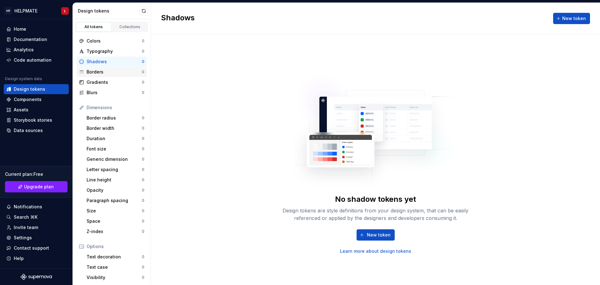
click at [100, 73] on div "Borders" at bounding box center [114, 72] width 55 height 6
click at [121, 28] on div "Collections" at bounding box center [129, 26] width 31 height 5
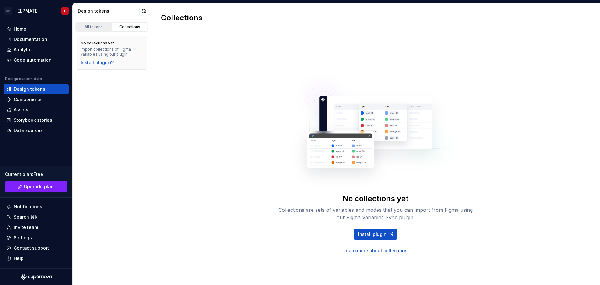
click at [104, 27] on div "All tokens" at bounding box center [93, 26] width 31 height 5
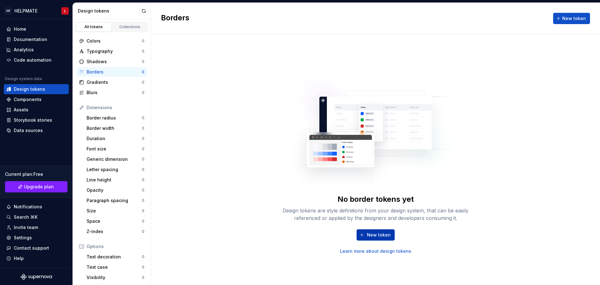
click at [382, 237] on span "New token" at bounding box center [379, 235] width 24 height 6
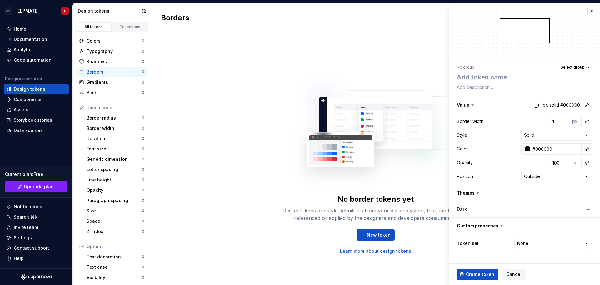
click at [591, 10] on button "button" at bounding box center [592, 11] width 9 height 9
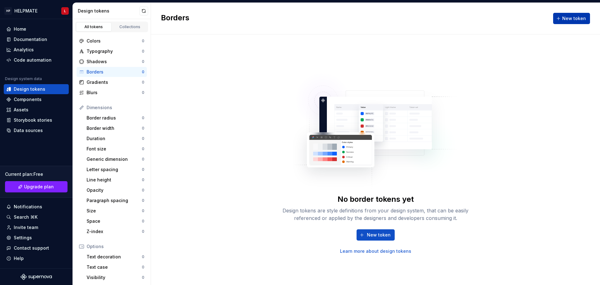
click at [574, 19] on span "New token" at bounding box center [575, 18] width 24 height 6
type textarea "*"
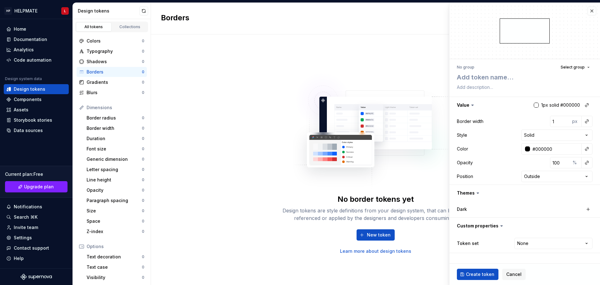
click at [378, 43] on div "No border tokens yet Design tokens are style definitions from your design syste…" at bounding box center [375, 159] width 449 height 250
click at [591, 14] on button "button" at bounding box center [592, 11] width 9 height 9
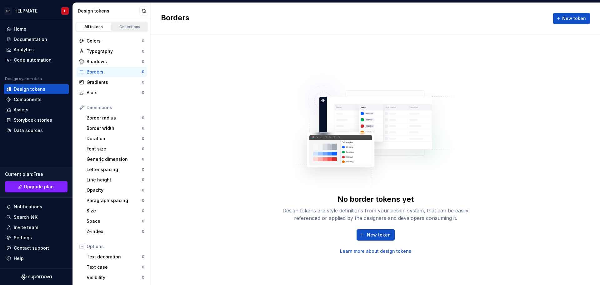
click at [139, 29] on div "Collections" at bounding box center [129, 26] width 31 height 5
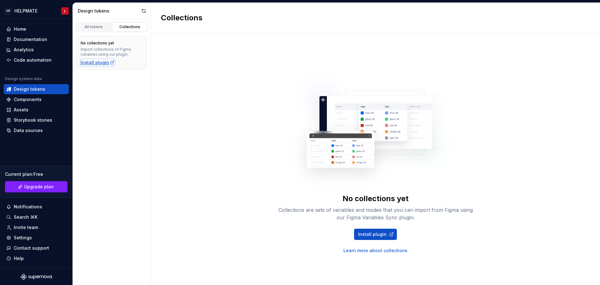
click at [111, 64] on icon at bounding box center [112, 62] width 5 height 5
click at [101, 23] on link "All tokens" at bounding box center [94, 26] width 36 height 9
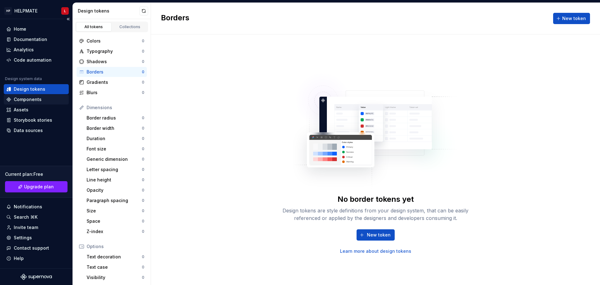
click at [47, 97] on div "Components" at bounding box center [36, 99] width 60 height 6
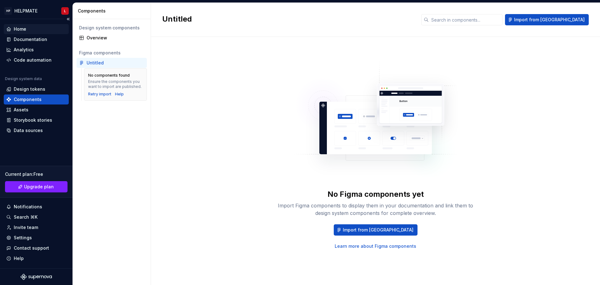
click at [28, 32] on div "Home" at bounding box center [36, 29] width 60 height 6
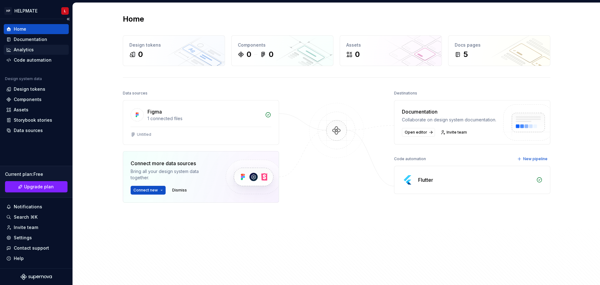
click at [33, 48] on div "Analytics" at bounding box center [36, 50] width 60 height 6
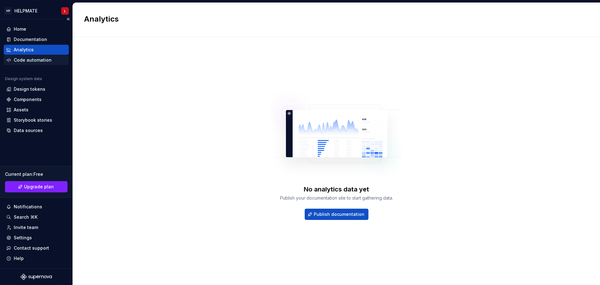
click at [38, 60] on div "Code automation" at bounding box center [33, 60] width 38 height 6
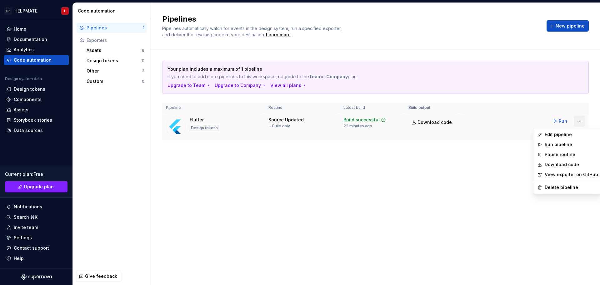
click at [578, 122] on html "HP HELPMATE L Home Documentation Analytics Code automation Design system data D…" at bounding box center [300, 142] width 600 height 285
click at [569, 136] on div "Edit pipeline" at bounding box center [571, 134] width 53 height 6
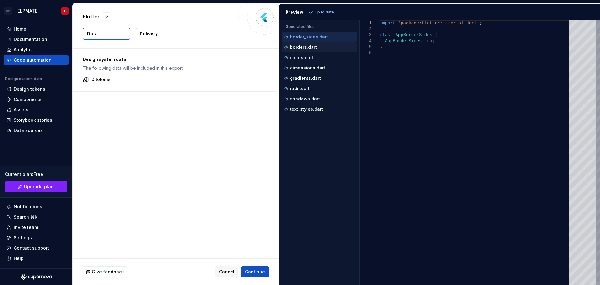
click at [321, 47] on div "borders.dart" at bounding box center [320, 47] width 74 height 6
click at [321, 53] on div "colors.dart" at bounding box center [319, 58] width 75 height 10
click at [323, 65] on div "dimensions.dart" at bounding box center [320, 68] width 74 height 6
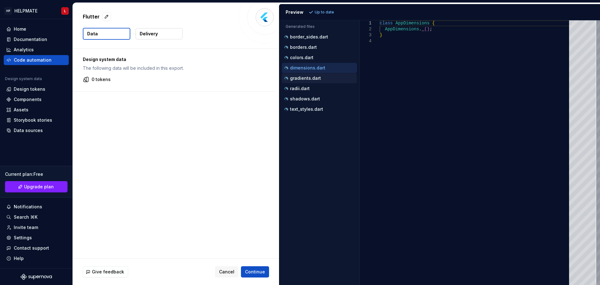
click at [325, 75] on button "gradients.dart" at bounding box center [319, 78] width 75 height 7
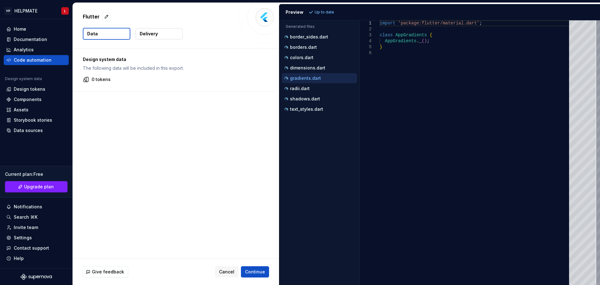
click at [325, 82] on div "gradients.dart" at bounding box center [319, 78] width 75 height 10
click at [326, 91] on div "radii.dart" at bounding box center [320, 88] width 74 height 6
type textarea "**********"
